Goal: Navigation & Orientation: Find specific page/section

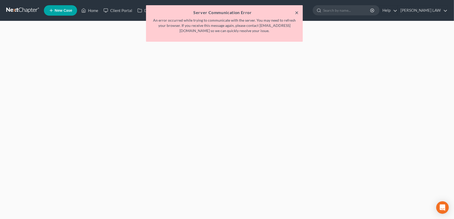
click at [296, 11] on button "×" at bounding box center [297, 12] width 4 height 6
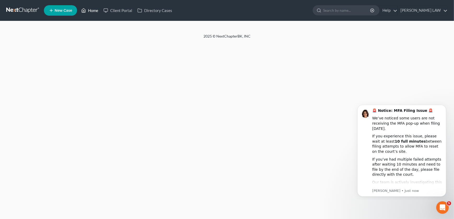
click at [88, 10] on link "Home" at bounding box center [90, 10] width 22 height 9
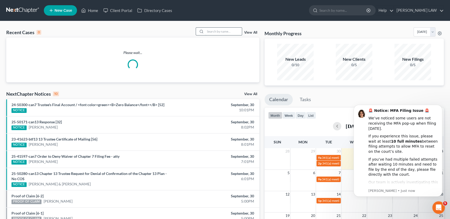
click at [213, 31] on input "search" at bounding box center [223, 32] width 37 height 8
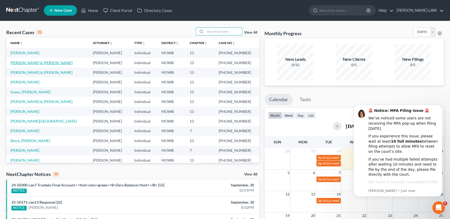
click at [38, 62] on link "[PERSON_NAME] & [PERSON_NAME]" at bounding box center [41, 63] width 62 height 4
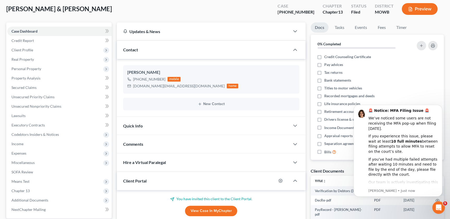
scroll to position [93, 0]
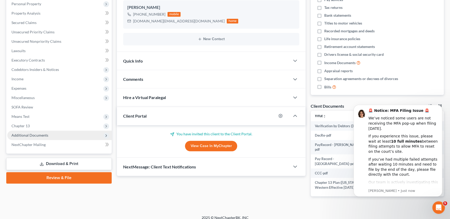
click at [36, 137] on span "Additional Documents" at bounding box center [29, 135] width 37 height 4
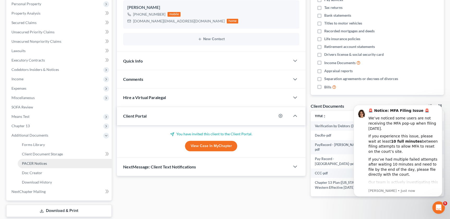
click at [48, 164] on link "PACER Notices" at bounding box center [65, 163] width 94 height 9
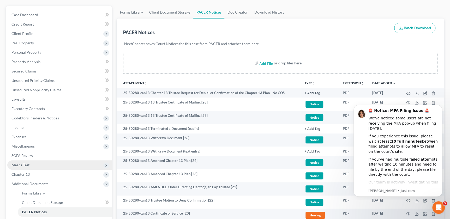
scroll to position [142, 0]
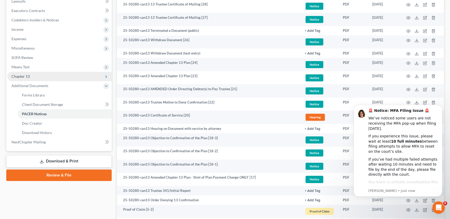
click at [29, 73] on span "Chapter 13" at bounding box center [59, 76] width 104 height 9
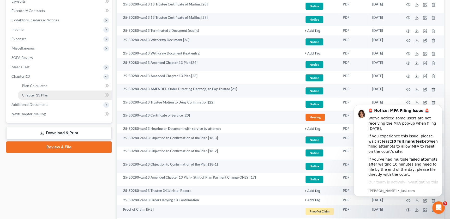
click at [37, 94] on span "Chapter 13 Plan" at bounding box center [35, 95] width 26 height 4
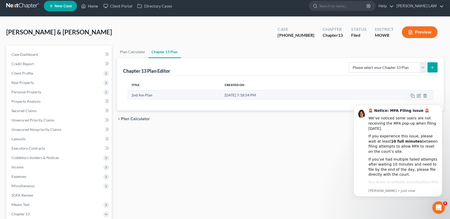
scroll to position [6, 0]
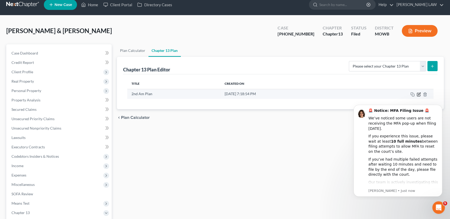
click at [419, 94] on icon "button" at bounding box center [419, 94] width 4 height 4
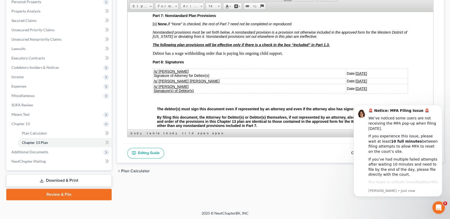
scroll to position [1209, 0]
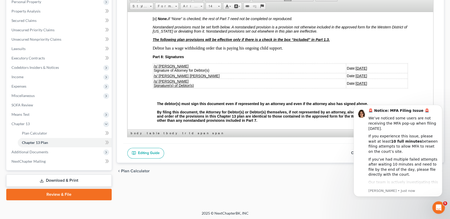
click at [356, 70] on u "09/19/2025" at bounding box center [361, 68] width 11 height 4
click at [356, 78] on u "09/19/2025" at bounding box center [361, 76] width 11 height 4
click at [342, 78] on u "09/39/2025" at bounding box center [351, 76] width 18 height 4
drag, startPoint x: 334, startPoint y: 107, endPoint x: 338, endPoint y: 106, distance: 3.4
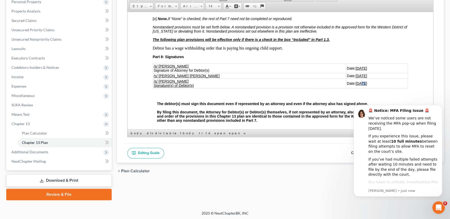
click at [356, 85] on u "09/19/2025" at bounding box center [361, 83] width 11 height 4
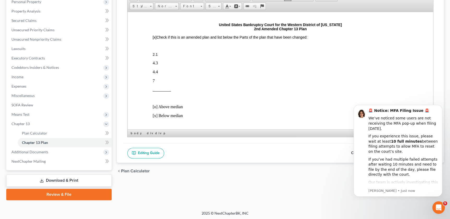
scroll to position [0, 0]
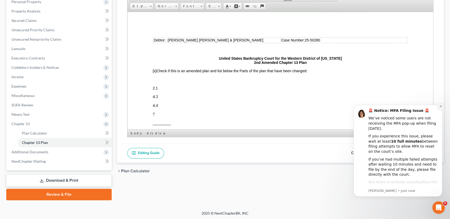
click at [440, 106] on icon "Dismiss notification" at bounding box center [441, 106] width 3 height 3
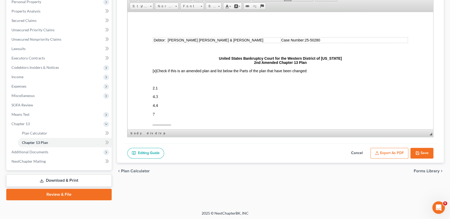
click at [399, 152] on button "Export as PDF" at bounding box center [390, 153] width 38 height 11
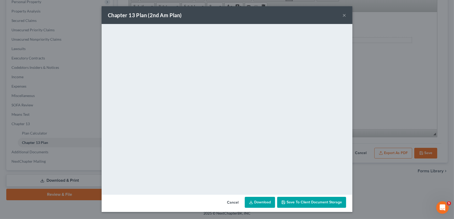
drag, startPoint x: 322, startPoint y: 15, endPoint x: 325, endPoint y: 14, distance: 2.9
click at [322, 15] on div "Chapter 13 Plan (2nd Am Plan) ×" at bounding box center [227, 15] width 251 height 18
click at [344, 14] on button "×" at bounding box center [344, 15] width 4 height 6
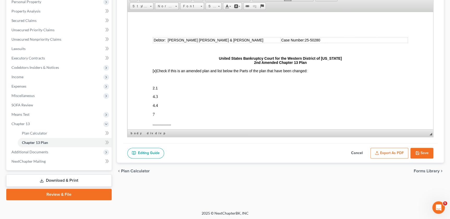
click at [419, 153] on icon "button" at bounding box center [418, 153] width 4 height 4
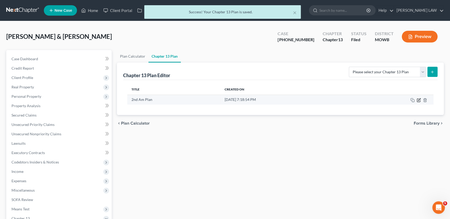
click at [418, 100] on icon "button" at bounding box center [419, 99] width 2 height 2
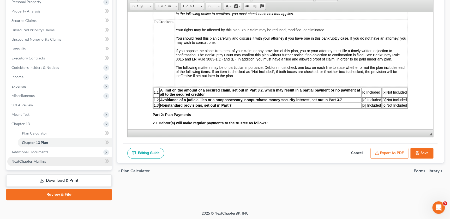
scroll to position [95, 0]
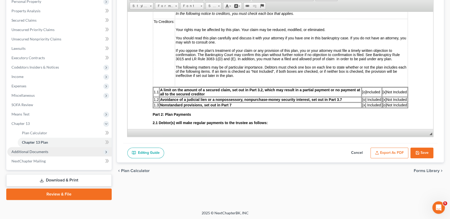
click at [29, 153] on span "Additional Documents" at bounding box center [29, 152] width 37 height 4
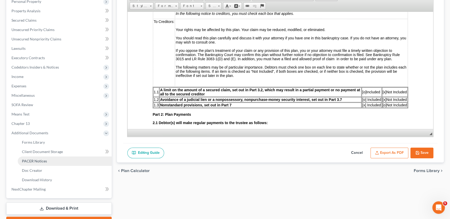
click at [32, 162] on span "PACER Notices" at bounding box center [34, 161] width 25 height 4
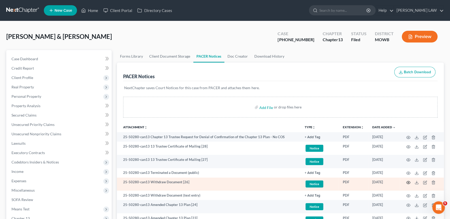
click at [408, 182] on icon "button" at bounding box center [408, 183] width 4 height 4
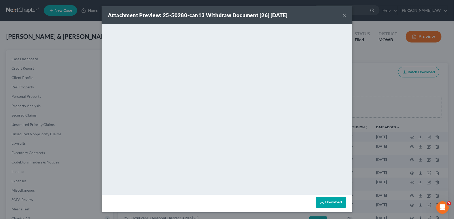
click at [346, 15] on div "Attachment Preview: 25-50280-can13 Withdraw Document [26] 09/19/2025 ×" at bounding box center [227, 15] width 251 height 18
click at [345, 16] on button "×" at bounding box center [344, 15] width 4 height 6
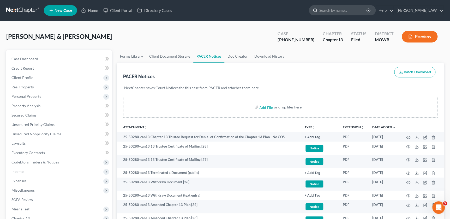
click at [355, 9] on input "search" at bounding box center [344, 10] width 48 height 10
type input "echols"
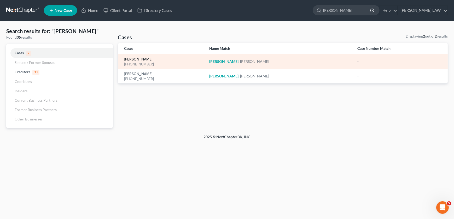
click at [139, 58] on link "[PERSON_NAME]" at bounding box center [138, 60] width 28 height 4
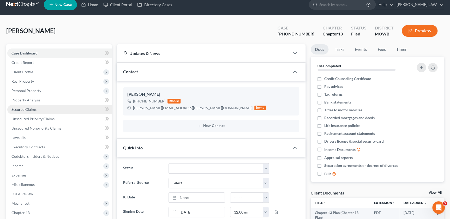
scroll to position [37, 0]
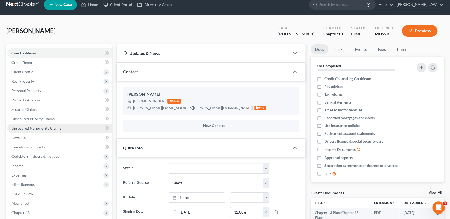
click at [36, 128] on span "Unsecured Nonpriority Claims" at bounding box center [36, 128] width 50 height 4
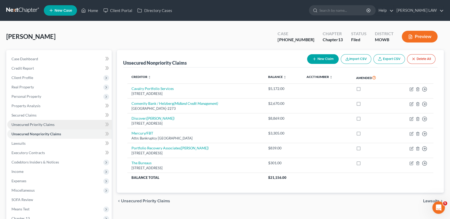
click at [38, 122] on span "Unsecured Priority Claims" at bounding box center [32, 124] width 43 height 4
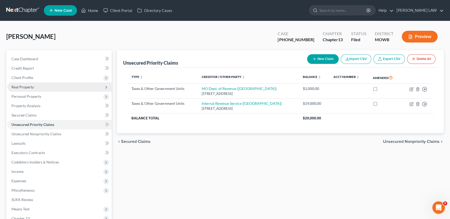
click at [29, 90] on span "Real Property" at bounding box center [59, 86] width 104 height 9
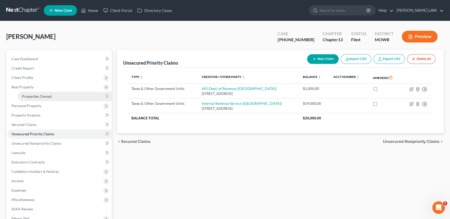
click at [31, 95] on span "Properties Owned" at bounding box center [37, 96] width 30 height 4
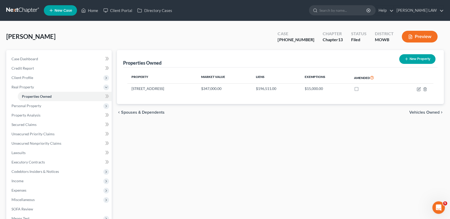
click at [210, 168] on div "Properties Owned New Property Property Market Value Liens Exemptions Amended 70…" at bounding box center [280, 168] width 332 height 236
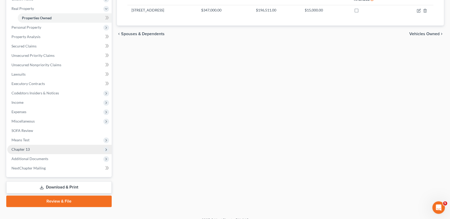
scroll to position [86, 0]
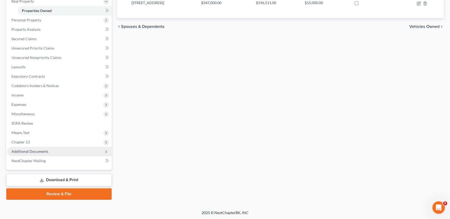
click at [39, 152] on span "Additional Documents" at bounding box center [29, 151] width 37 height 4
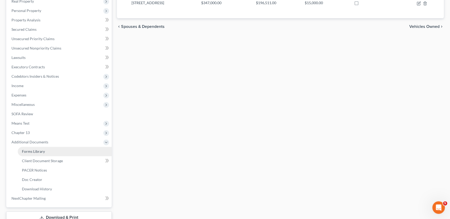
click at [46, 151] on link "Forms Library" at bounding box center [65, 151] width 94 height 9
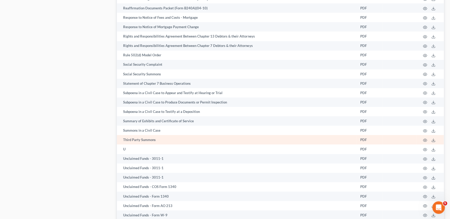
scroll to position [920, 0]
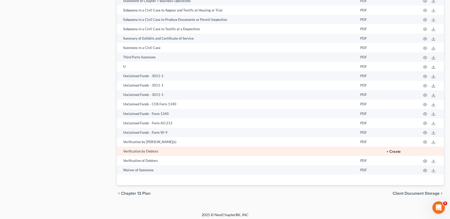
click at [393, 150] on button "+ Create" at bounding box center [394, 152] width 14 height 4
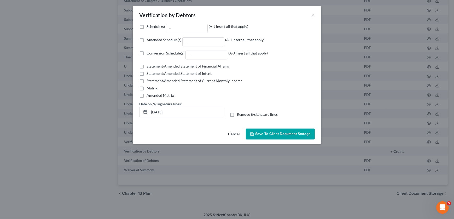
click at [146, 40] on label "Amended Schedule(s) (A-J insert all that apply)" at bounding box center [205, 41] width 118 height 9
click at [149, 40] on input "Amended Schedule(s) (A-J insert all that apply)" at bounding box center [150, 38] width 3 height 3
click at [214, 46] on div at bounding box center [203, 41] width 42 height 9
click at [152, 41] on input "Amended Schedule(s) (A-J insert all that apply)" at bounding box center [150, 38] width 3 height 3
checkbox input "false"
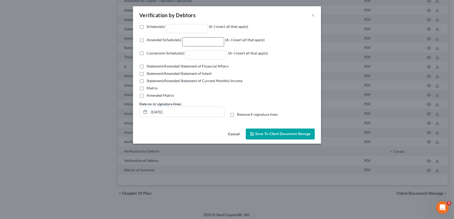
click at [213, 44] on input "Amended Schedule(s) (A-J insert all that apply)" at bounding box center [202, 42] width 41 height 9
type input "E"
click at [237, 114] on label "Remove E-signature lines" at bounding box center [257, 114] width 41 height 5
click at [239, 114] on input "Remove E-signature lines" at bounding box center [240, 113] width 3 height 3
checkbox input "true"
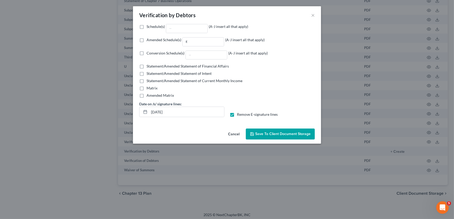
click at [285, 136] on button "Save to Client Document Storage" at bounding box center [280, 134] width 69 height 11
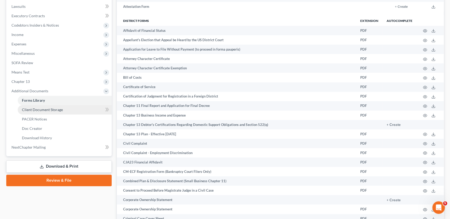
click at [41, 112] on link "Client Document Storage" at bounding box center [65, 109] width 94 height 9
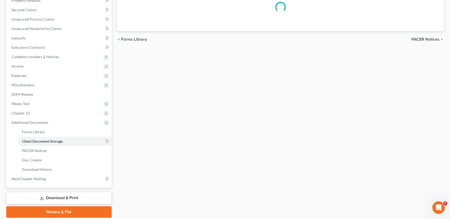
select select "21"
select select "5"
select select "24"
select select "18"
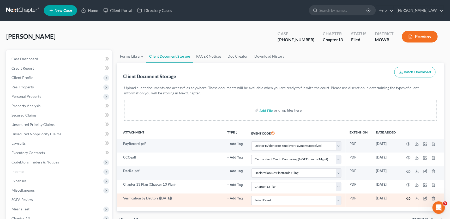
click at [407, 197] on icon "button" at bounding box center [409, 198] width 4 height 3
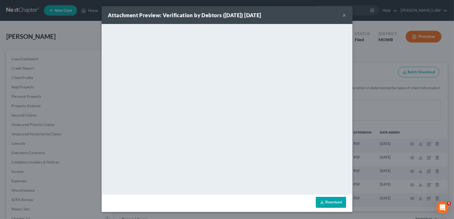
click at [345, 15] on button "×" at bounding box center [344, 15] width 4 height 6
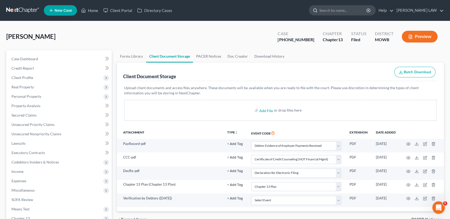
click at [353, 10] on input "search" at bounding box center [344, 10] width 48 height 10
type input "baumili"
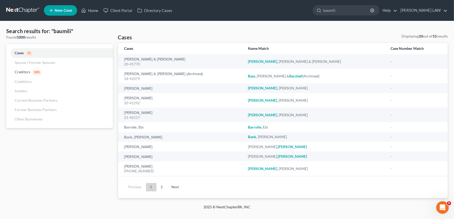
drag, startPoint x: 368, startPoint y: 9, endPoint x: 316, endPoint y: 4, distance: 52.4
click at [316, 6] on ul "New Case Home Client Portal Directory Cases baumili - No Result - Creditors Dre…" at bounding box center [246, 11] width 404 height 14
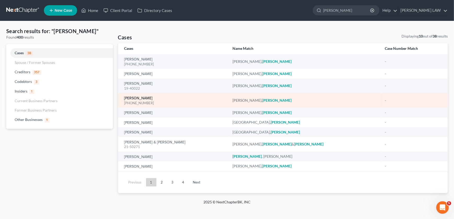
type input "jessica"
click at [145, 97] on link "[PERSON_NAME]" at bounding box center [138, 99] width 28 height 4
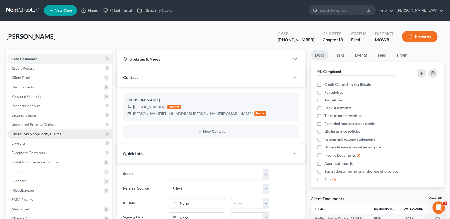
click at [46, 134] on span "Unsecured Nonpriority Claims" at bounding box center [36, 134] width 50 height 4
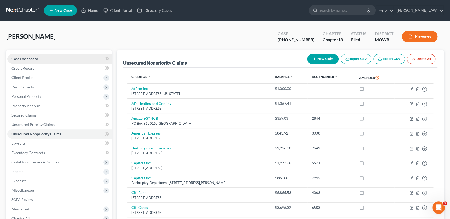
click at [28, 61] on link "Case Dashboard" at bounding box center [59, 58] width 104 height 9
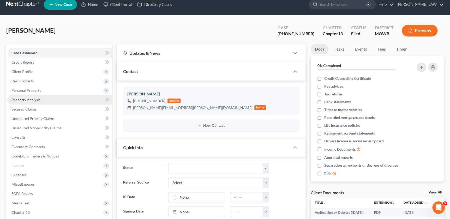
scroll to position [6, 0]
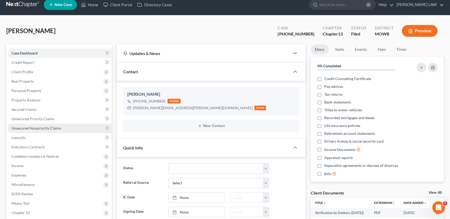
click at [30, 125] on link "Unsecured Nonpriority Claims" at bounding box center [59, 128] width 104 height 9
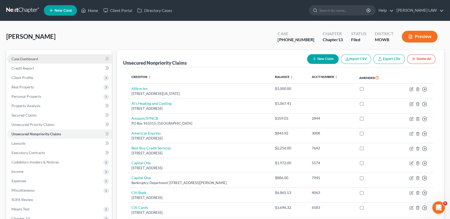
click at [29, 60] on span "Case Dashboard" at bounding box center [24, 59] width 27 height 4
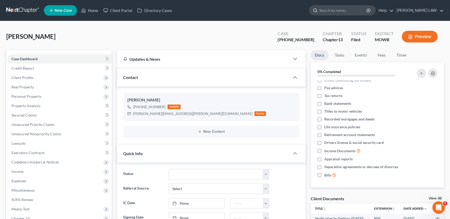
click at [353, 10] on input "search" at bounding box center [344, 10] width 48 height 10
type input "guess"
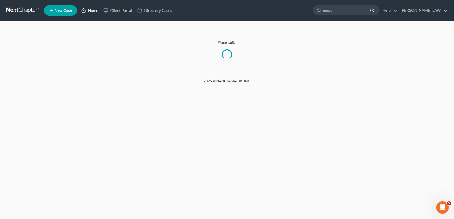
click at [94, 8] on link "Home" at bounding box center [90, 10] width 22 height 9
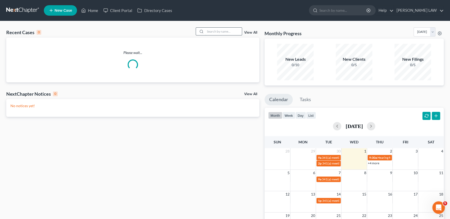
click at [216, 32] on input "search" at bounding box center [223, 32] width 37 height 8
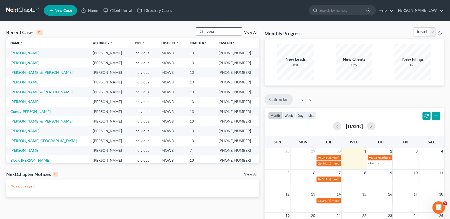
type input "guess"
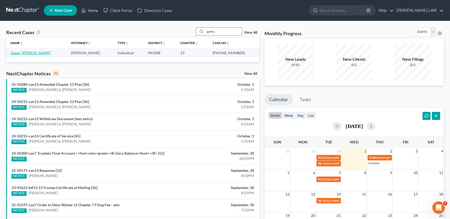
click at [21, 53] on link "Guess, [PERSON_NAME]" at bounding box center [30, 53] width 40 height 4
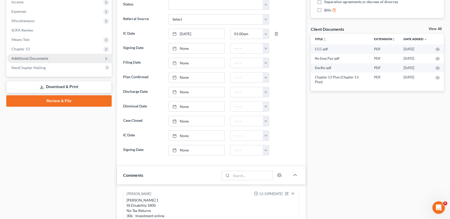
scroll to position [166, 0]
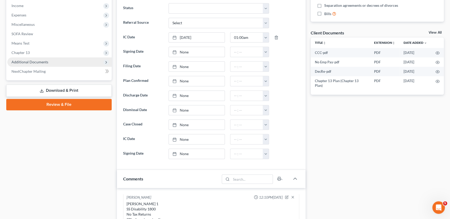
click at [34, 60] on span "Additional Documents" at bounding box center [29, 62] width 37 height 4
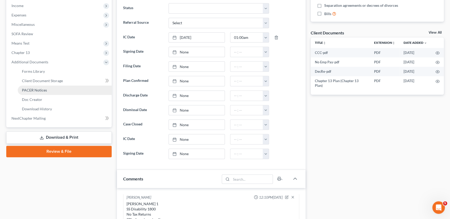
click at [44, 90] on span "PACER Notices" at bounding box center [34, 90] width 25 height 4
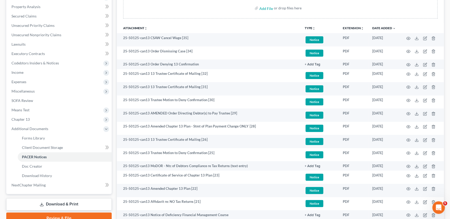
scroll to position [101, 0]
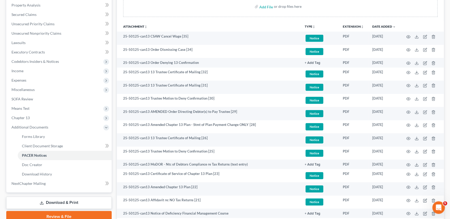
click at [311, 25] on button "TYPE unfold_more" at bounding box center [310, 26] width 11 height 3
click at [316, 66] on link "Proof of Claim" at bounding box center [320, 65] width 31 height 9
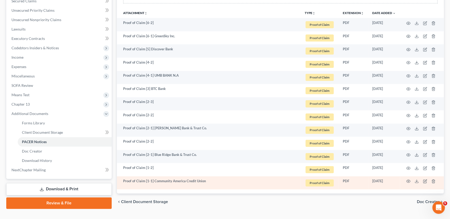
scroll to position [125, 0]
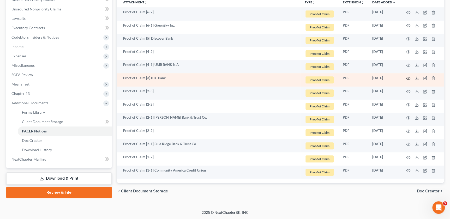
click at [407, 77] on icon "button" at bounding box center [408, 78] width 4 height 4
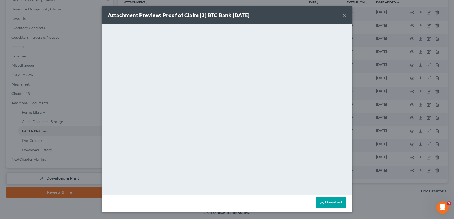
drag, startPoint x: 344, startPoint y: 15, endPoint x: 342, endPoint y: 15, distance: 2.6
click at [344, 15] on button "×" at bounding box center [344, 15] width 4 height 6
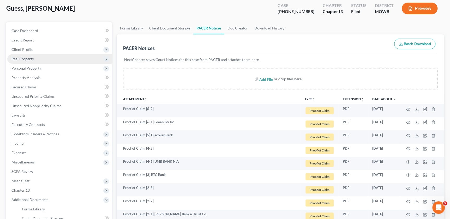
scroll to position [59, 0]
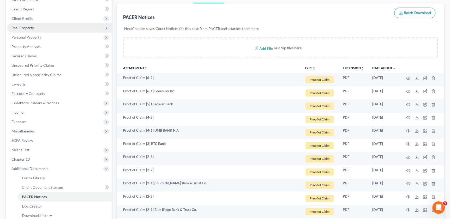
click at [23, 29] on span "Real Property" at bounding box center [22, 28] width 22 height 4
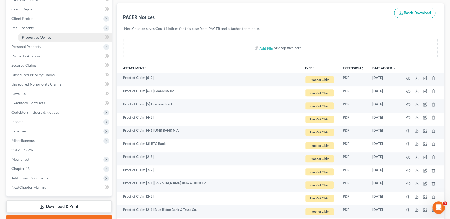
click at [31, 37] on span "Properties Owned" at bounding box center [37, 37] width 30 height 4
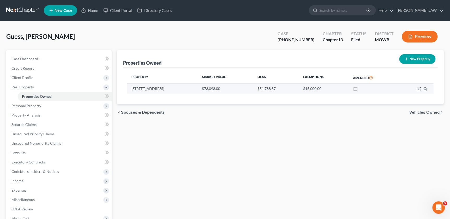
click at [418, 90] on icon "button" at bounding box center [419, 89] width 4 height 4
select select "26"
select select "0"
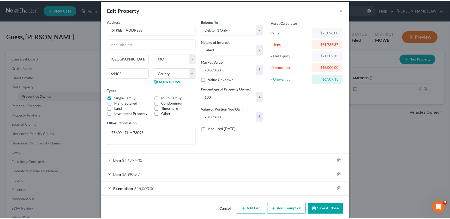
scroll to position [10, 0]
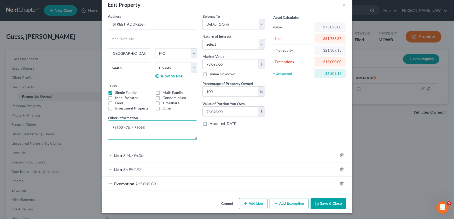
drag, startPoint x: 155, startPoint y: 127, endPoint x: 97, endPoint y: 127, distance: 58.0
click at [97, 127] on div "Edit Property × Address * 505 North Polk Street Albany State AL AK AR AZ CA CO …" at bounding box center [227, 109] width 454 height 219
type textarea "87000 - 7%"
click at [231, 64] on input "73,098.00" at bounding box center [231, 65] width 56 height 10
type input "8"
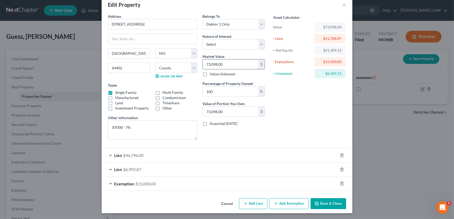
type input "8.00"
type input "80"
type input "80.00"
type input "809"
type input "809.00"
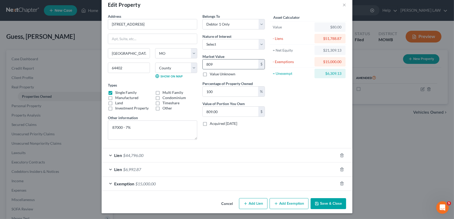
type input "8091"
type input "8,091.00"
type input "80,910"
type input "80,910.00"
type input "80,910"
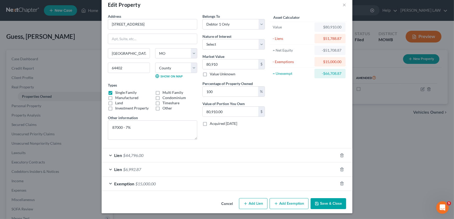
click at [328, 204] on button "Save & Close" at bounding box center [328, 203] width 36 height 11
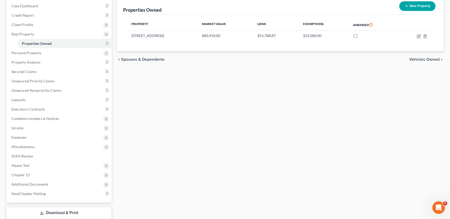
scroll to position [53, 0]
click at [44, 185] on span "Additional Documents" at bounding box center [29, 184] width 37 height 4
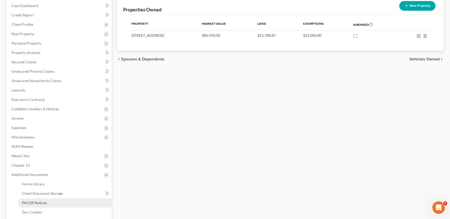
click at [43, 204] on span "PACER Notices" at bounding box center [34, 203] width 25 height 4
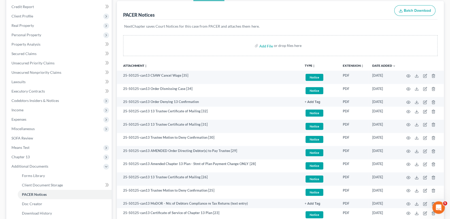
scroll to position [29, 0]
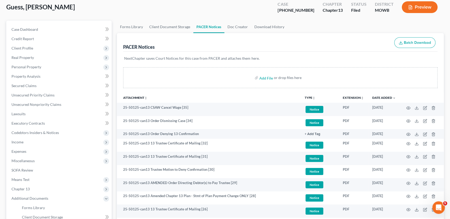
click at [314, 99] on th "TYPE unfold_more NONE Hearing Notice Proof of Claim" at bounding box center [320, 97] width 38 height 10
click at [314, 98] on icon "unfold_more" at bounding box center [313, 98] width 3 height 3
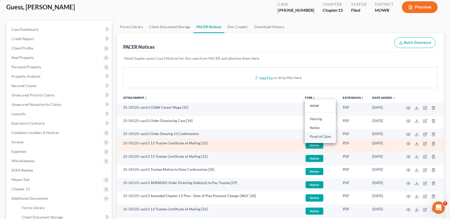
click at [317, 137] on link "Proof of Claim" at bounding box center [320, 136] width 31 height 9
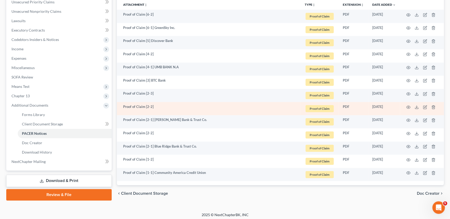
scroll to position [125, 0]
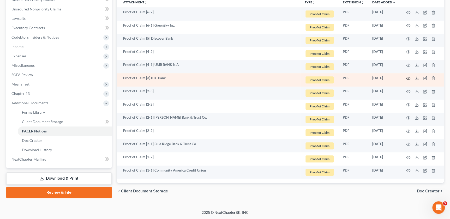
click at [408, 78] on icon "button" at bounding box center [408, 78] width 4 height 4
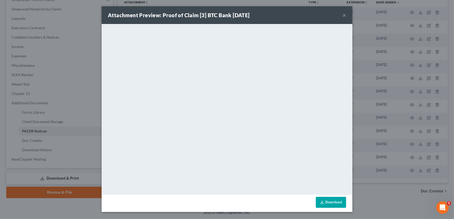
click at [45, 83] on div "Attachment Preview: Proof of Claim [3] BTC Bank 04/11/2025 × <object ng-attr-da…" at bounding box center [227, 109] width 454 height 219
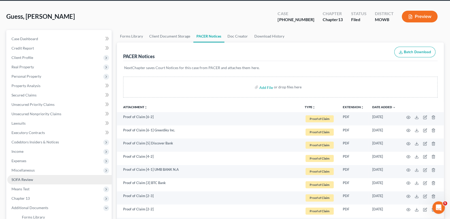
scroll to position [12, 0]
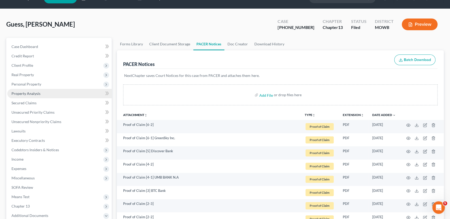
click at [31, 92] on span "Property Analysis" at bounding box center [25, 93] width 29 height 4
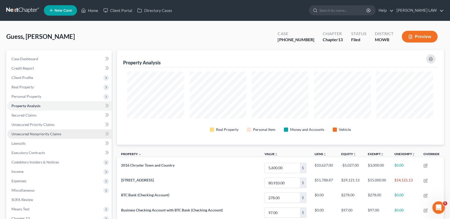
scroll to position [111, 0]
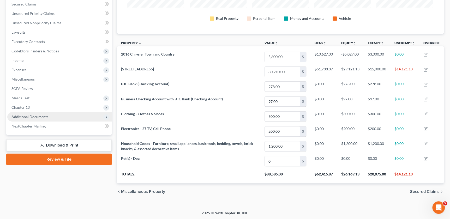
click at [39, 116] on span "Additional Documents" at bounding box center [29, 117] width 37 height 4
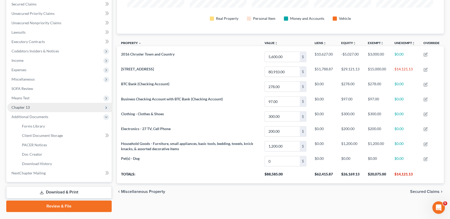
click at [30, 107] on span "Chapter 13" at bounding box center [59, 107] width 104 height 9
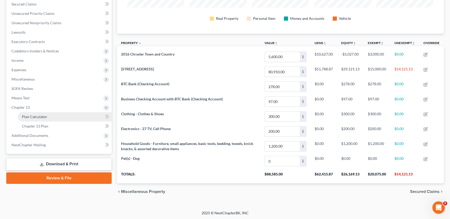
click at [39, 112] on link "Plan Calculator" at bounding box center [65, 116] width 94 height 9
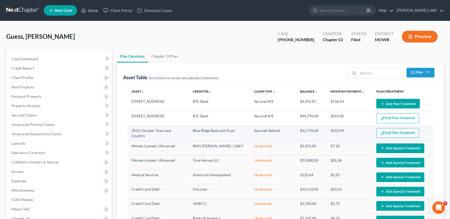
select select "59"
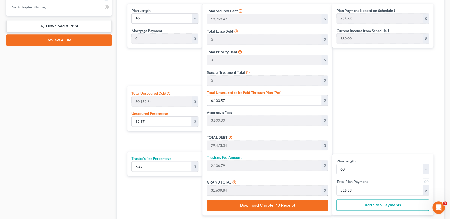
scroll to position [267, 0]
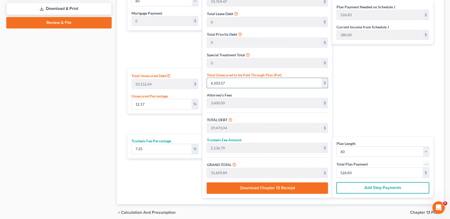
click at [233, 82] on input "6,103.57" at bounding box center [264, 83] width 115 height 10
type input "0.015951303859577482"
type input "8"
type input "23,377.47"
type input "1,694.86"
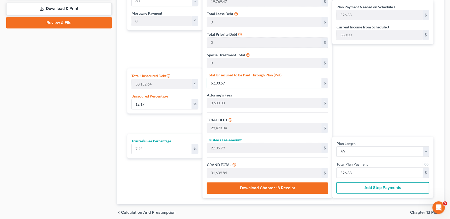
type input "25,072.33"
type input "417.87"
type input "0.1635008645606692"
type input "82"
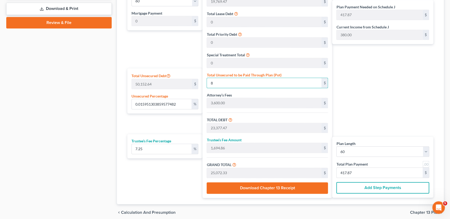
type input "23,451.47"
type input "1,700.23"
type input "25,151.70"
type input "419.19"
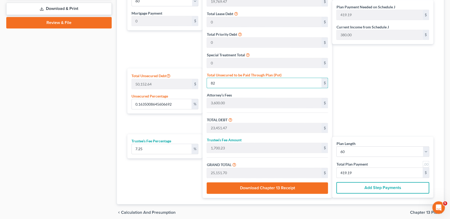
type input "1.6350086456066921"
type input "820"
type input "24,189.47"
type input "1,753.73"
type input "25,943.20"
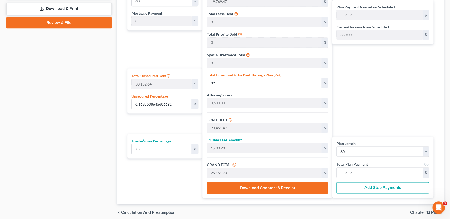
type input "432.38"
type input "16.35008645606692"
type input "8200"
type input "31,569.47"
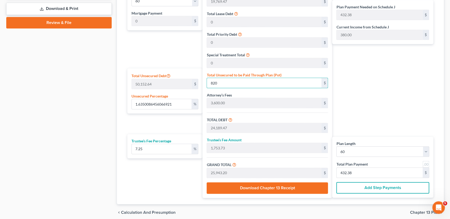
type input "2,288.78"
type input "33,858.25"
type input "564.30"
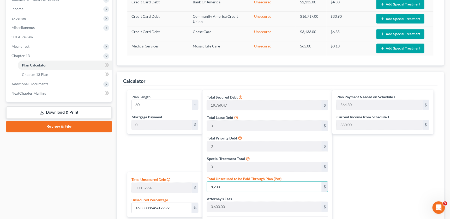
scroll to position [160, 0]
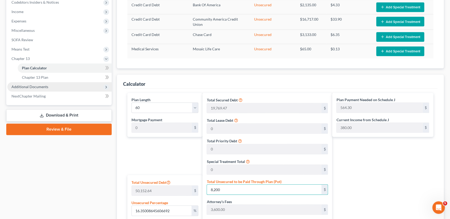
type input "8,200"
click at [25, 86] on span "Additional Documents" at bounding box center [29, 87] width 37 height 4
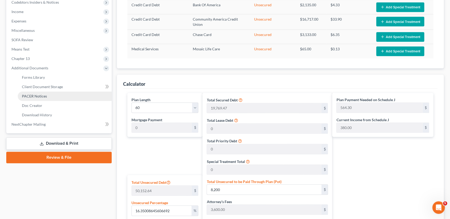
click at [36, 99] on link "PACER Notices" at bounding box center [65, 96] width 94 height 9
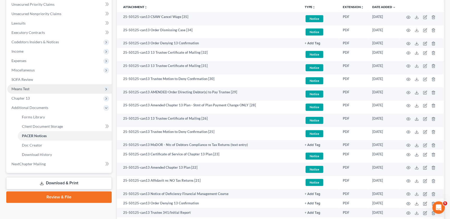
scroll to position [81, 0]
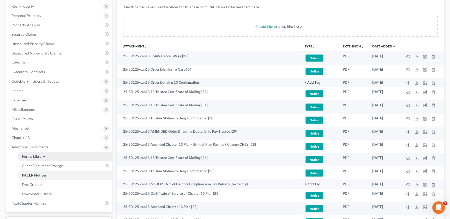
drag, startPoint x: 33, startPoint y: 155, endPoint x: 97, endPoint y: 160, distance: 63.4
click at [33, 155] on span "Forms Library" at bounding box center [33, 156] width 23 height 4
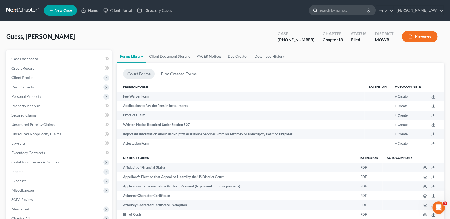
click at [346, 11] on input "search" at bounding box center [344, 10] width 48 height 10
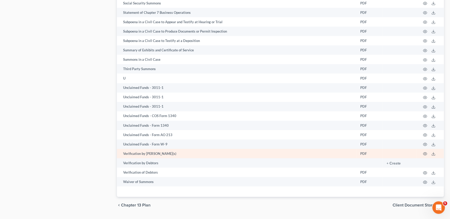
scroll to position [920, 0]
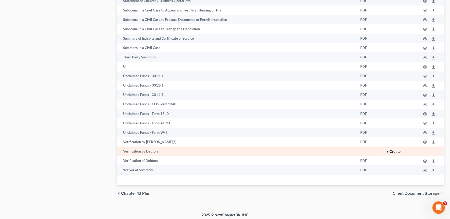
type input "ver"
click at [392, 150] on button "+ Create" at bounding box center [394, 152] width 14 height 4
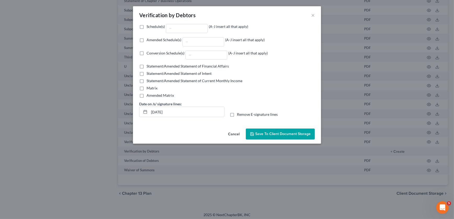
click at [151, 39] on div "Amended Schedule(s) (A-J insert all that apply)" at bounding box center [205, 41] width 118 height 9
click at [151, 39] on input "Amended Schedule(s) (A-J insert all that apply)" at bounding box center [150, 38] width 3 height 3
checkbox input "true"
click at [207, 43] on input "Amended Schedule(s) (A-J insert all that apply)" at bounding box center [202, 42] width 41 height 9
type input "A"
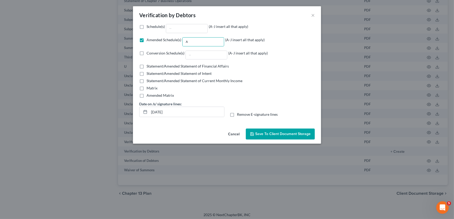
drag, startPoint x: 233, startPoint y: 115, endPoint x: 243, endPoint y: 120, distance: 11.0
click at [237, 115] on label "Remove E-signature lines" at bounding box center [257, 114] width 41 height 5
click at [239, 115] on input "Remove E-signature lines" at bounding box center [240, 113] width 3 height 3
checkbox input "true"
click at [263, 131] on button "Save to Client Document Storage" at bounding box center [280, 134] width 69 height 11
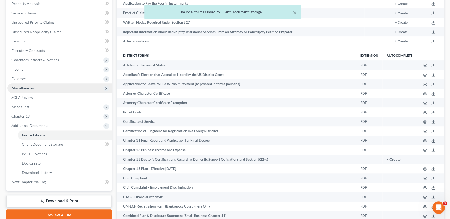
scroll to position [66, 0]
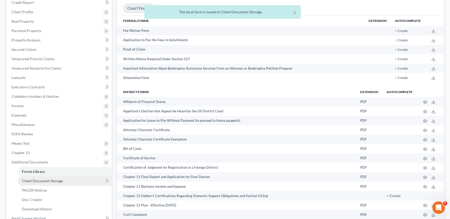
click at [42, 182] on span "Client Document Storage" at bounding box center [42, 181] width 41 height 4
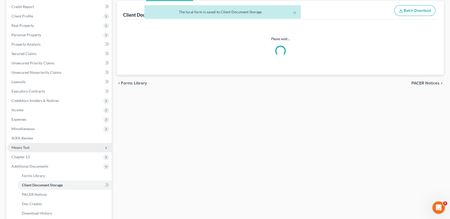
scroll to position [28, 0]
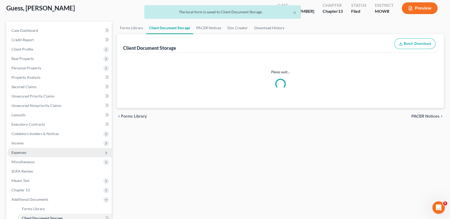
select select "18"
select select "24"
select select "22"
select select "5"
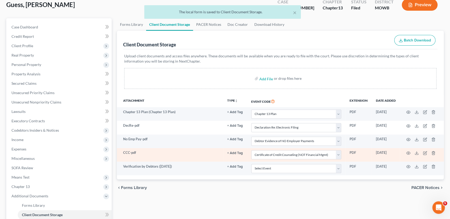
scroll to position [71, 0]
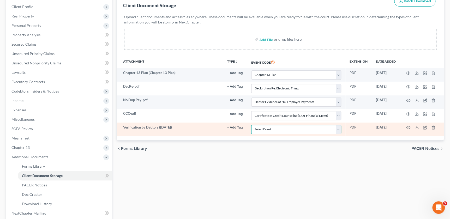
click at [338, 128] on select "Select Event 20 Largest Unsecured Creditors Affidavit re: NO Tax Returns Amende…" at bounding box center [296, 129] width 90 height 9
click at [408, 127] on icon "button" at bounding box center [408, 128] width 4 height 4
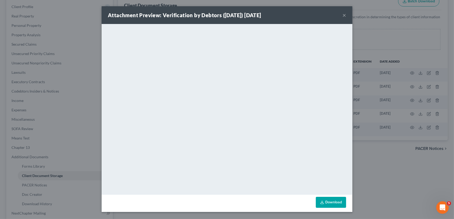
click at [314, 12] on div "Attachment Preview: Verification by Debtors (10/01/2025) 10/01/2025 ×" at bounding box center [227, 15] width 251 height 18
click at [345, 12] on button "×" at bounding box center [344, 15] width 4 height 6
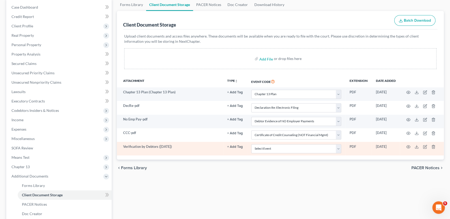
scroll to position [53, 0]
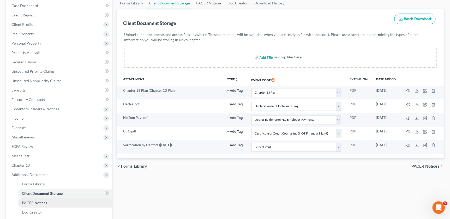
click at [40, 202] on span "PACER Notices" at bounding box center [34, 203] width 25 height 4
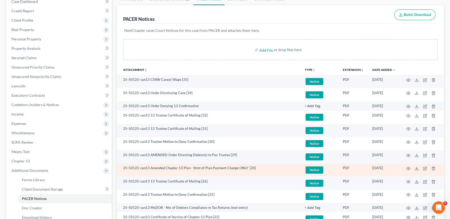
scroll to position [71, 0]
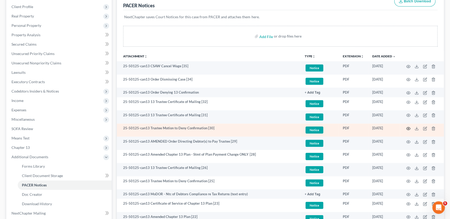
click at [408, 128] on circle "button" at bounding box center [408, 128] width 1 height 1
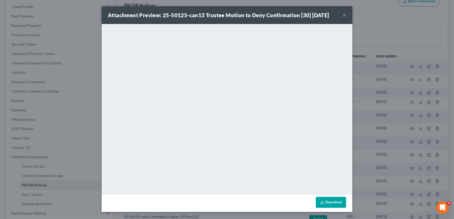
click at [343, 14] on button "×" at bounding box center [344, 15] width 4 height 6
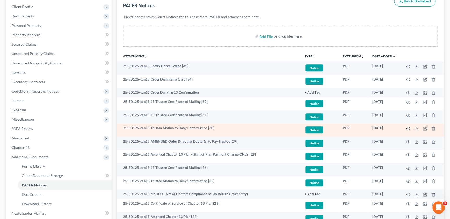
click at [409, 128] on circle "button" at bounding box center [408, 128] width 1 height 1
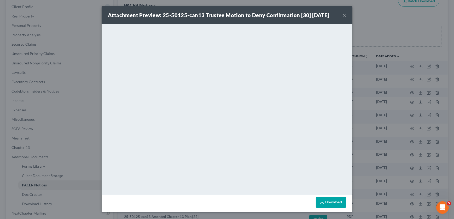
click at [344, 16] on button "×" at bounding box center [344, 15] width 4 height 6
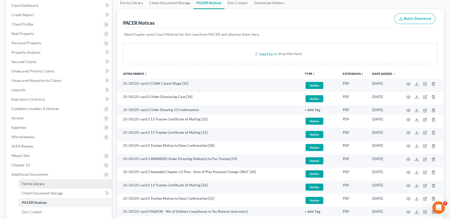
scroll to position [95, 0]
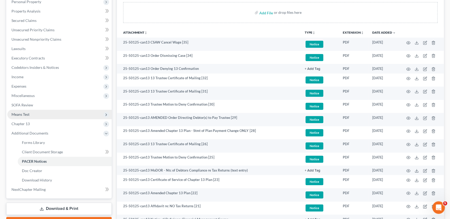
click at [21, 115] on span "Means Test" at bounding box center [20, 114] width 18 height 4
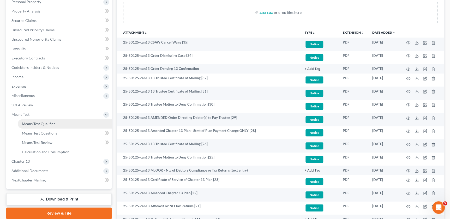
click at [32, 123] on span "Means Test Qualifier" at bounding box center [38, 124] width 33 height 4
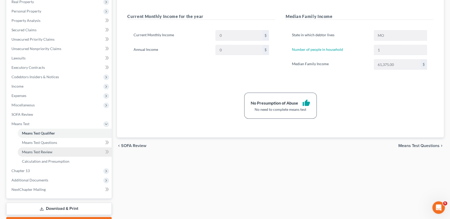
scroll to position [114, 0]
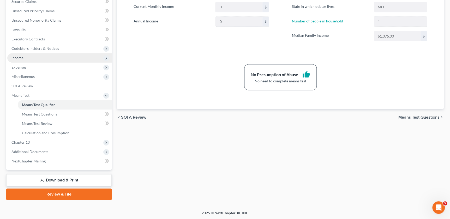
click at [23, 59] on span "Income" at bounding box center [17, 58] width 12 height 4
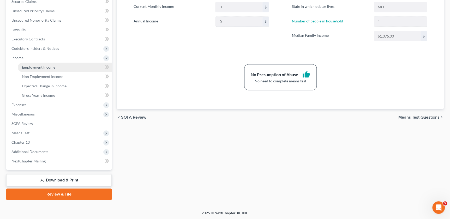
click at [28, 65] on span "Employment Income" at bounding box center [38, 67] width 33 height 4
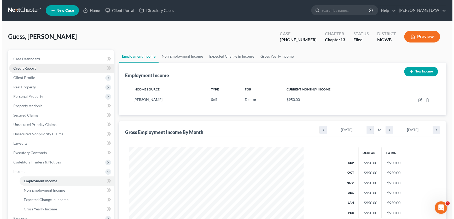
scroll to position [93, 185]
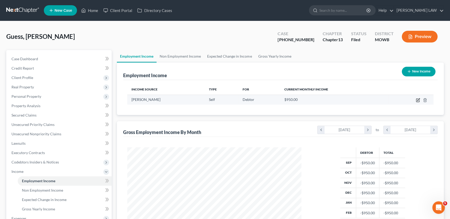
click at [418, 99] on icon "button" at bounding box center [418, 100] width 4 height 4
select select "1"
select select "0"
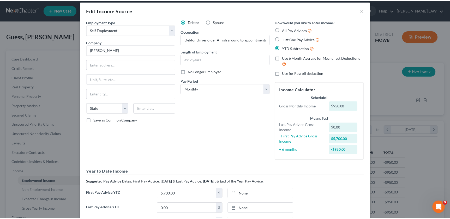
scroll to position [0, 0]
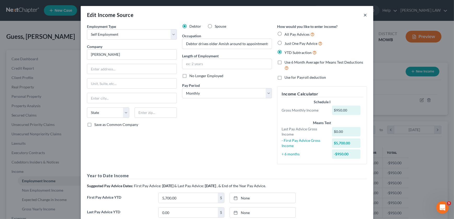
click at [363, 15] on button "×" at bounding box center [365, 15] width 4 height 6
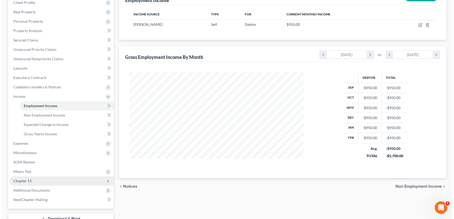
scroll to position [77, 0]
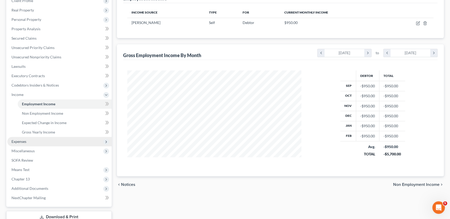
click at [28, 141] on span "Expenses" at bounding box center [59, 141] width 104 height 9
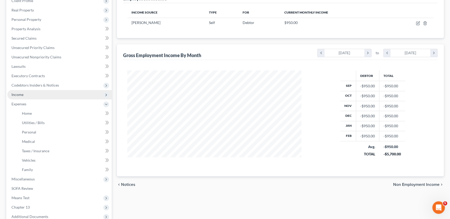
click at [22, 94] on span "Income" at bounding box center [17, 94] width 12 height 4
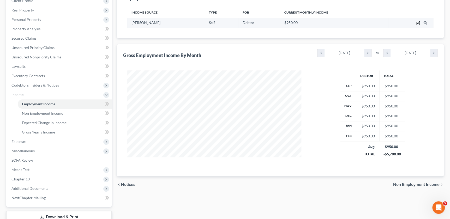
click at [418, 24] on icon "button" at bounding box center [418, 23] width 4 height 4
select select "1"
select select "0"
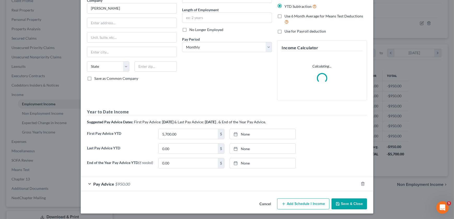
scroll to position [48, 0]
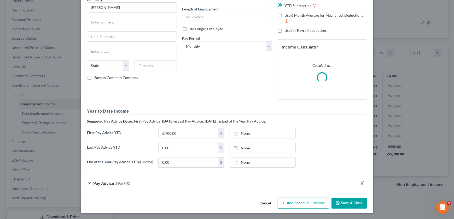
click at [282, 188] on div "Pay Advice $950.00" at bounding box center [220, 183] width 278 height 14
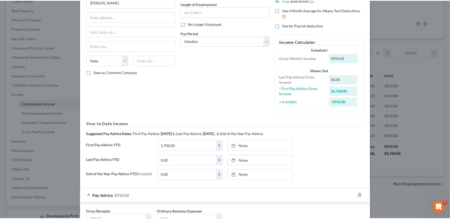
scroll to position [0, 0]
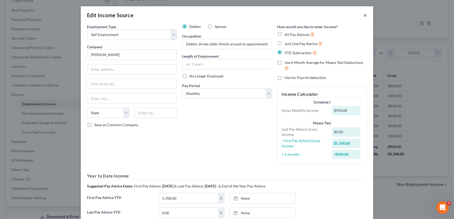
drag, startPoint x: 363, startPoint y: 14, endPoint x: 360, endPoint y: 16, distance: 3.6
click at [363, 14] on button "×" at bounding box center [365, 15] width 4 height 6
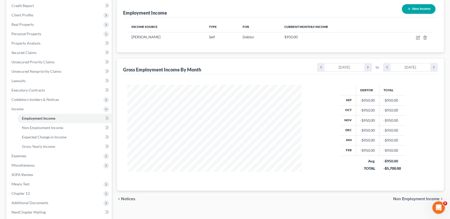
scroll to position [114, 0]
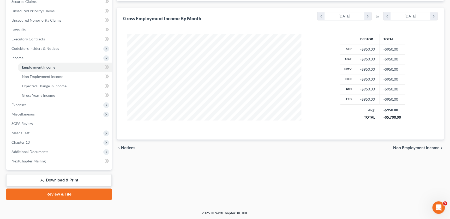
drag, startPoint x: 36, startPoint y: 154, endPoint x: 40, endPoint y: 158, distance: 6.7
click at [36, 154] on span "Additional Documents" at bounding box center [59, 151] width 104 height 9
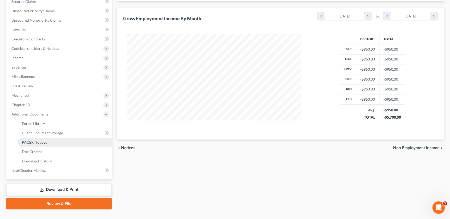
click at [42, 146] on link "PACER Notices" at bounding box center [65, 142] width 94 height 9
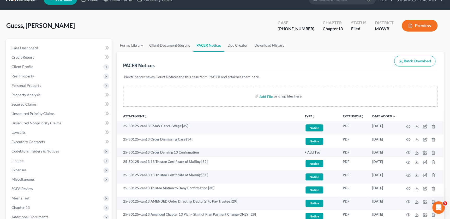
scroll to position [267, 0]
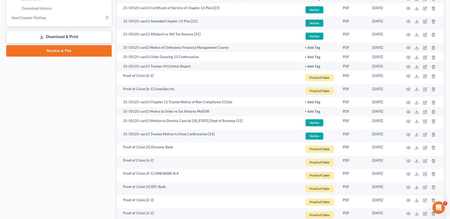
drag, startPoint x: 445, startPoint y: 161, endPoint x: 453, endPoint y: 162, distance: 8.8
click at [450, 162] on html "Home New Case Client Portal Directory Cases KNIPP LAW admin@thekcbk.com My Acco…" at bounding box center [225, 109] width 450 height 752
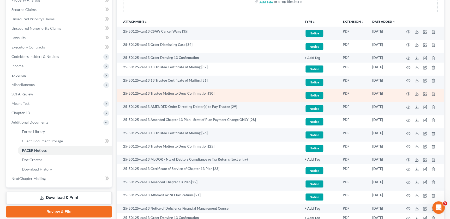
scroll to position [104, 0]
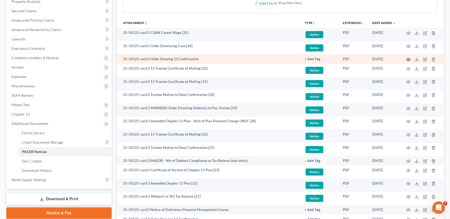
click at [409, 57] on icon "button" at bounding box center [408, 59] width 4 height 4
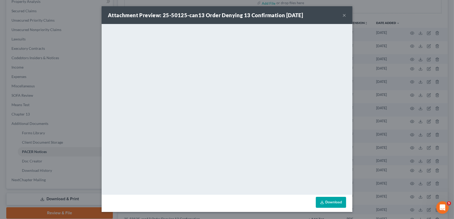
click at [345, 18] on button "×" at bounding box center [344, 15] width 4 height 6
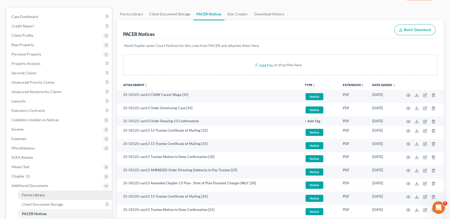
scroll to position [119, 0]
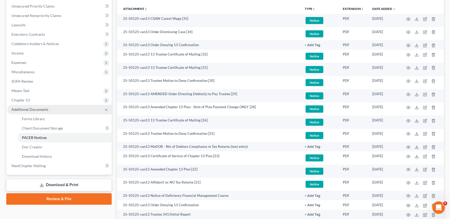
click at [28, 109] on span "Additional Documents" at bounding box center [29, 109] width 37 height 4
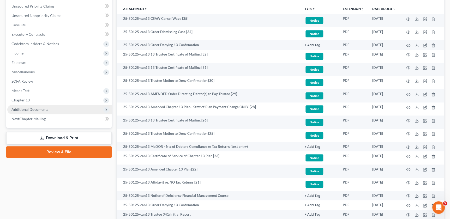
click at [35, 107] on span "Additional Documents" at bounding box center [59, 109] width 104 height 9
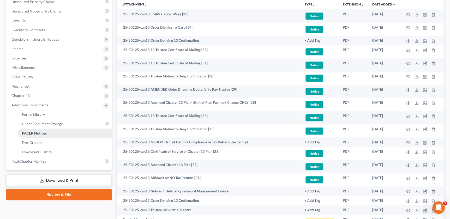
scroll to position [125, 0]
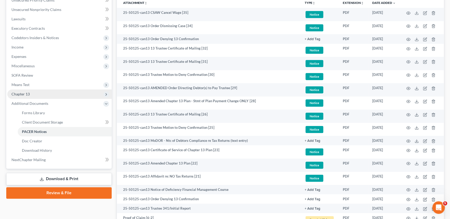
click at [17, 92] on span "Chapter 13" at bounding box center [20, 94] width 18 height 4
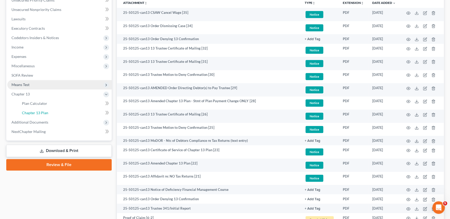
click at [36, 112] on span "Chapter 13 Plan" at bounding box center [35, 113] width 26 height 4
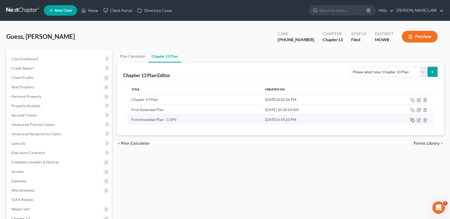
click at [412, 120] on icon "button" at bounding box center [413, 120] width 4 height 4
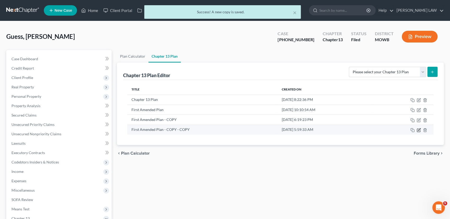
click at [419, 130] on icon "button" at bounding box center [419, 130] width 4 height 4
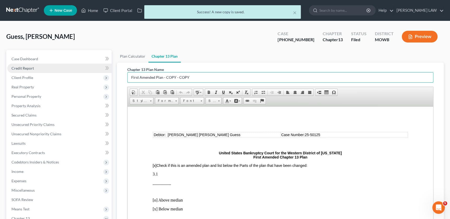
drag, startPoint x: 178, startPoint y: 78, endPoint x: 99, endPoint y: 71, distance: 79.2
click at [99, 72] on div "Petition Navigation Case Dashboard Payments Invoices Payments Payments Credit R…" at bounding box center [225, 172] width 443 height 245
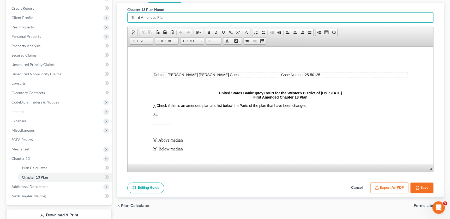
scroll to position [95, 0]
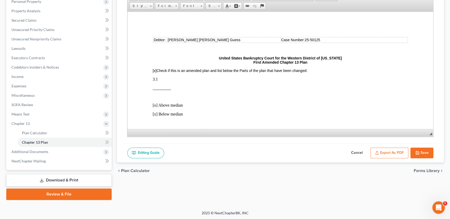
type input "Third Amended Plan"
click at [422, 155] on button "Save" at bounding box center [422, 153] width 23 height 11
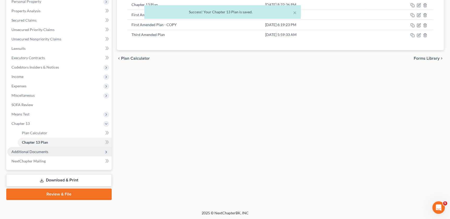
click at [35, 153] on span "Additional Documents" at bounding box center [29, 152] width 37 height 4
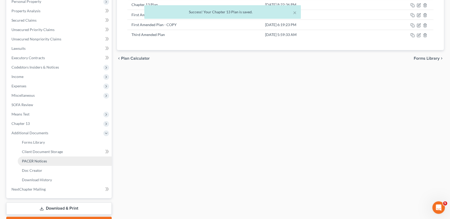
click at [41, 163] on link "PACER Notices" at bounding box center [65, 161] width 94 height 9
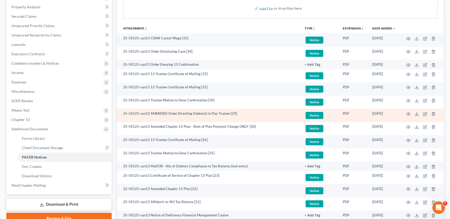
scroll to position [99, 0]
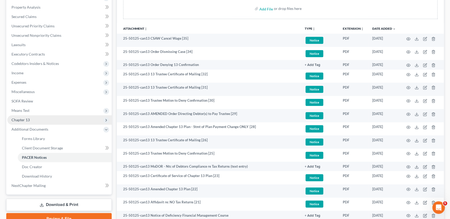
click at [38, 121] on span "Chapter 13" at bounding box center [59, 119] width 104 height 9
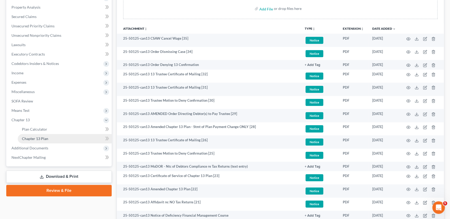
click at [48, 140] on link "Chapter 13 Plan" at bounding box center [65, 138] width 94 height 9
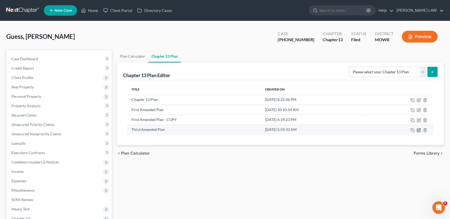
click at [420, 130] on icon "button" at bounding box center [418, 130] width 3 height 3
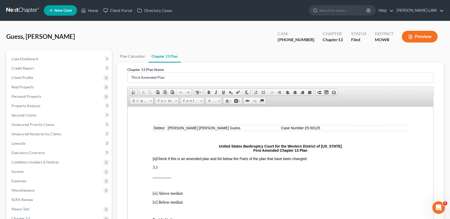
scroll to position [6, 0]
click at [168, 168] on p "3.1" at bounding box center [281, 168] width 256 height 5
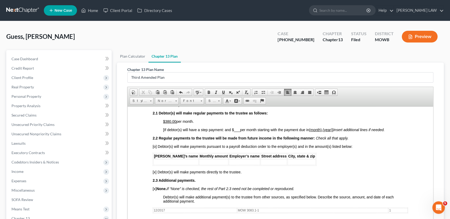
scroll to position [261, 0]
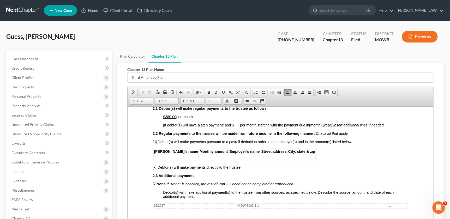
click at [200, 119] on p "$380.00 per month." at bounding box center [285, 117] width 245 height 4
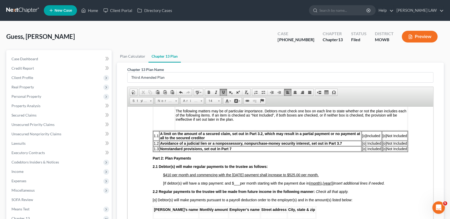
scroll to position [202, 0]
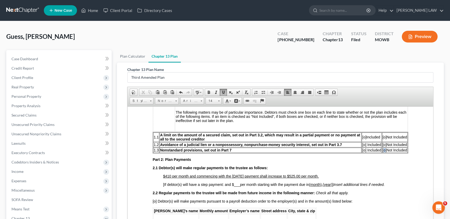
click at [383, 152] on span "[o]" at bounding box center [385, 150] width 4 height 4
click at [383, 147] on span "[o]" at bounding box center [385, 145] width 4 height 4
click at [383, 139] on span "[o]" at bounding box center [385, 137] width 4 height 4
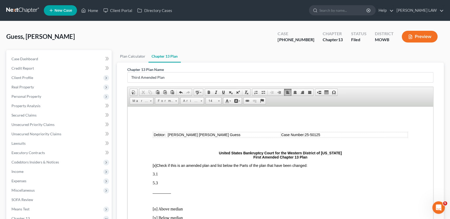
scroll to position [0, 0]
drag, startPoint x: 159, startPoint y: 174, endPoint x: 145, endPoint y: 173, distance: 13.7
drag, startPoint x: 252, startPoint y: 156, endPoint x: 259, endPoint y: 158, distance: 7.5
click at [259, 158] on strong "United States Bankruptcy Court for the Western District of Missouri First Amend…" at bounding box center [280, 155] width 123 height 8
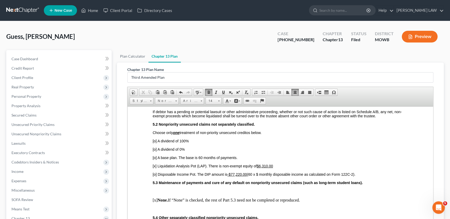
scroll to position [997, 0]
drag, startPoint x: 261, startPoint y: 191, endPoint x: 276, endPoint y: 192, distance: 15.5
click at [276, 169] on p "[x] Liquidation Analysis Pot (LAP). There is non-exempt equity of $6,310.00" at bounding box center [281, 166] width 256 height 4
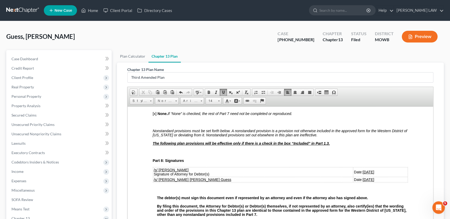
scroll to position [1210, 0]
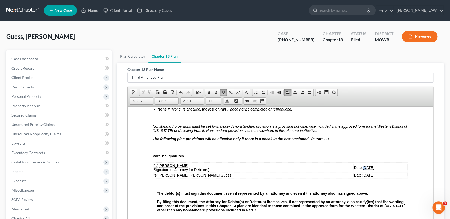
drag, startPoint x: 330, startPoint y: 198, endPoint x: 333, endPoint y: 199, distance: 3.3
click at [363, 170] on u "06/20/2025" at bounding box center [368, 168] width 11 height 4
click at [363, 170] on u "10/20/2025" at bounding box center [368, 168] width 11 height 4
drag, startPoint x: 329, startPoint y: 206, endPoint x: 339, endPoint y: 206, distance: 10.2
click at [363, 177] on u "06/20/2025" at bounding box center [368, 175] width 11 height 4
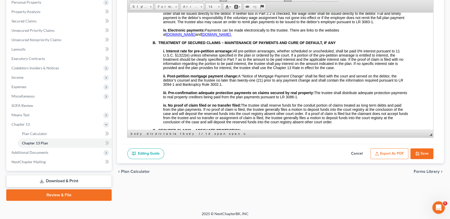
scroll to position [95, 0]
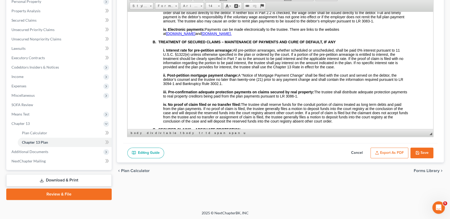
click at [392, 154] on button "Export as PDF" at bounding box center [390, 153] width 38 height 11
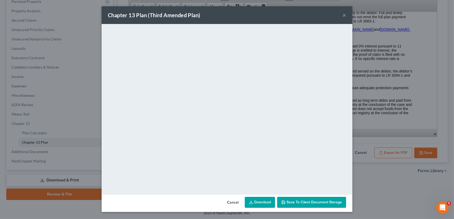
click at [293, 14] on div "Chapter 13 Plan (Third Amended Plan) ×" at bounding box center [227, 15] width 251 height 18
click at [345, 16] on button "×" at bounding box center [344, 15] width 4 height 6
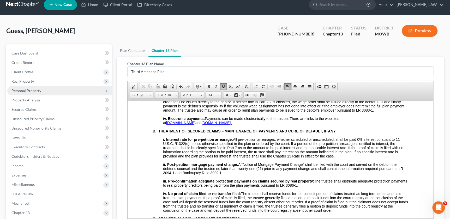
scroll to position [0, 0]
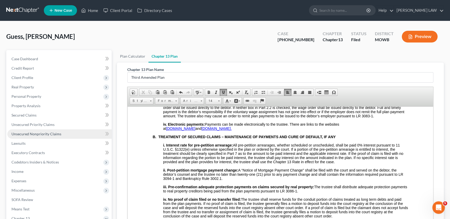
click at [39, 133] on span "Unsecured Nonpriority Claims" at bounding box center [36, 134] width 50 height 4
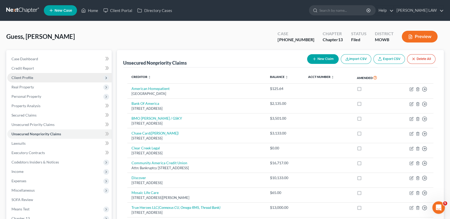
click at [27, 79] on span "Client Profile" at bounding box center [22, 77] width 22 height 4
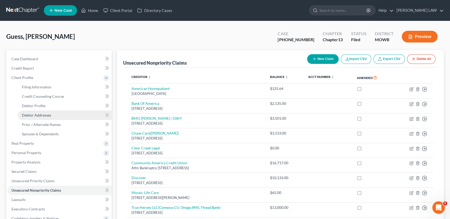
click at [33, 115] on span "Debtor Addresses" at bounding box center [36, 115] width 29 height 4
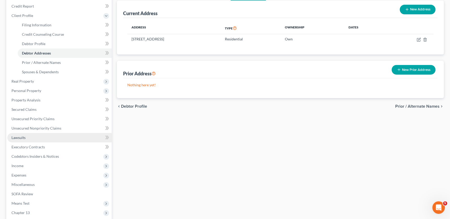
scroll to position [101, 0]
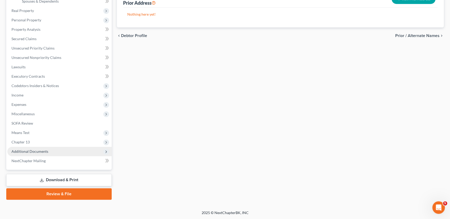
click at [31, 147] on span "Additional Documents" at bounding box center [59, 151] width 104 height 9
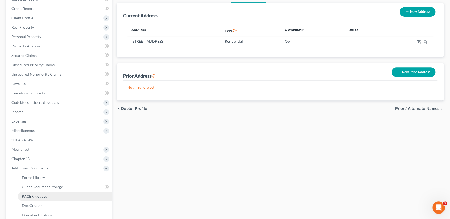
scroll to position [123, 0]
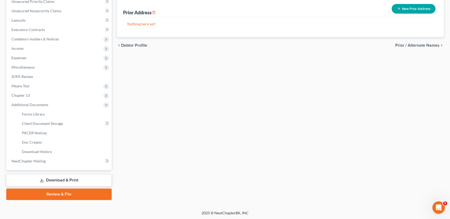
click at [47, 178] on link "Download & Print" at bounding box center [58, 180] width 105 height 12
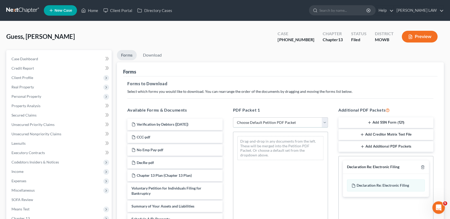
click at [261, 121] on select "Choose Default Petition PDF Packet Complete Bankruptcy Petition (all forms and …" at bounding box center [280, 122] width 95 height 10
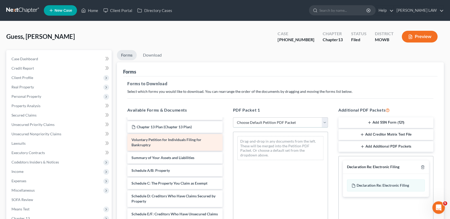
scroll to position [42, 0]
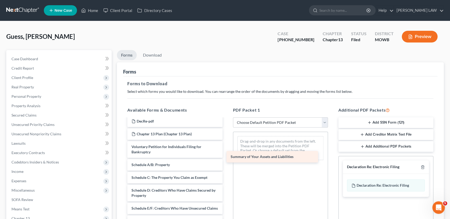
drag, startPoint x: 164, startPoint y: 164, endPoint x: 265, endPoint y: 154, distance: 101.7
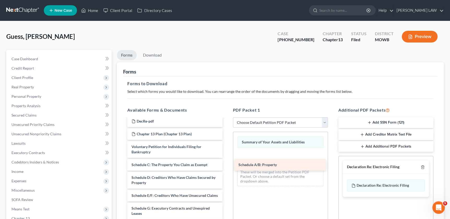
drag, startPoint x: 167, startPoint y: 166, endPoint x: 274, endPoint y: 165, distance: 106.8
click at [227, 166] on div "Schedule A/B: Property Verification by Debtors (10/01/2025) CCC-pdf No Emp Pay-…" at bounding box center [174, 220] width 103 height 286
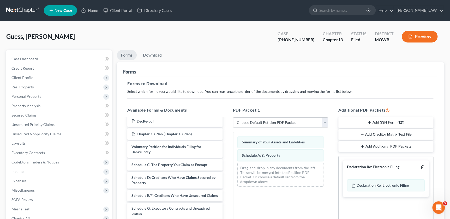
click at [423, 167] on icon "button" at bounding box center [423, 167] width 4 height 4
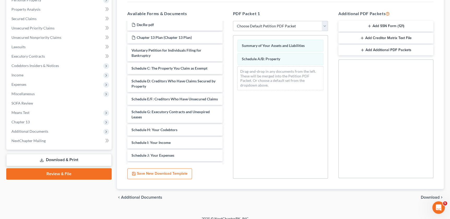
drag, startPoint x: 428, startPoint y: 197, endPoint x: 423, endPoint y: 198, distance: 5.2
click at [428, 197] on span "Download" at bounding box center [430, 198] width 19 height 4
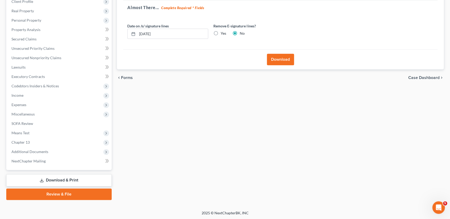
click at [274, 61] on button "Download" at bounding box center [280, 59] width 27 height 11
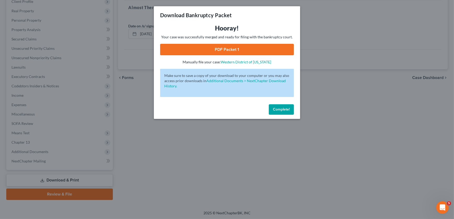
click at [218, 47] on link "PDF Packet 1" at bounding box center [227, 49] width 134 height 11
click at [282, 113] on button "Complete!" at bounding box center [281, 109] width 25 height 10
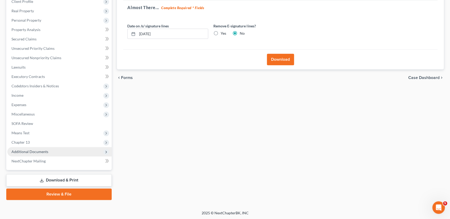
click at [37, 150] on span "Additional Documents" at bounding box center [29, 152] width 37 height 4
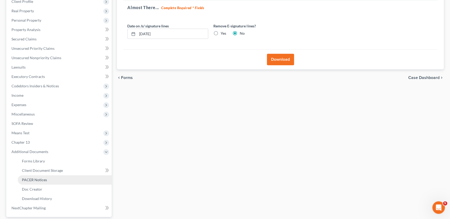
drag, startPoint x: 34, startPoint y: 179, endPoint x: 52, endPoint y: 180, distance: 18.1
click at [34, 179] on span "PACER Notices" at bounding box center [34, 180] width 25 height 4
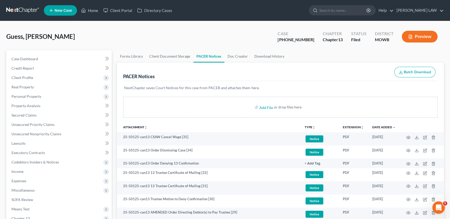
click at [314, 128] on icon "unfold_more" at bounding box center [313, 127] width 3 height 3
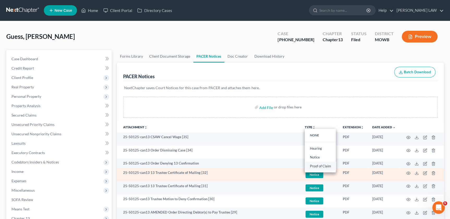
drag, startPoint x: 316, startPoint y: 166, endPoint x: 314, endPoint y: 169, distance: 4.2
click at [316, 165] on link "Proof of Claim" at bounding box center [320, 166] width 31 height 9
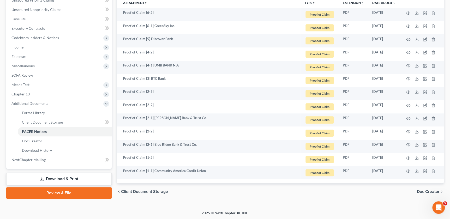
scroll to position [125, 0]
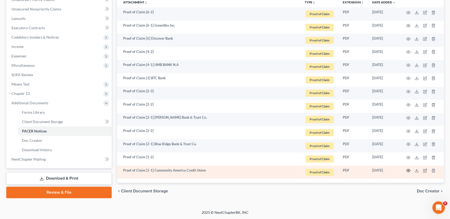
click at [407, 170] on icon "button" at bounding box center [408, 171] width 4 height 4
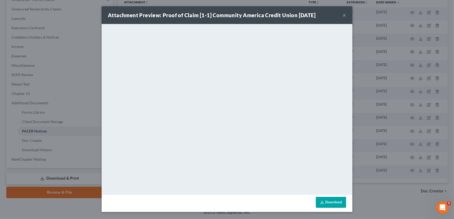
drag, startPoint x: 345, startPoint y: 15, endPoint x: 332, endPoint y: 26, distance: 17.1
click at [345, 15] on button "×" at bounding box center [344, 15] width 4 height 6
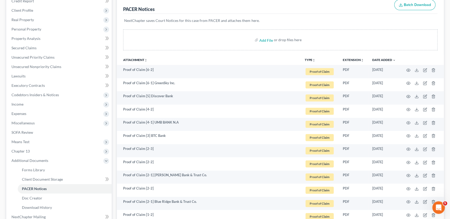
scroll to position [0, 0]
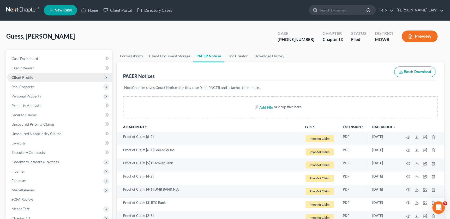
click at [26, 79] on span "Client Profile" at bounding box center [59, 77] width 104 height 9
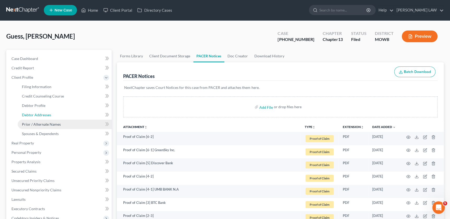
drag, startPoint x: 32, startPoint y: 113, endPoint x: 27, endPoint y: 120, distance: 8.8
click at [32, 113] on span "Debtor Addresses" at bounding box center [36, 115] width 29 height 4
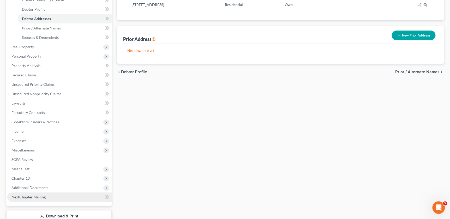
scroll to position [113, 0]
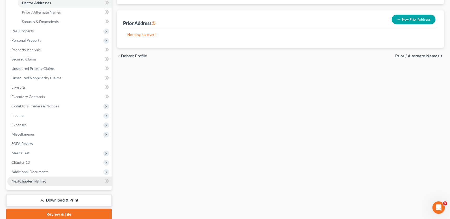
drag, startPoint x: 42, startPoint y: 171, endPoint x: 44, endPoint y: 177, distance: 6.4
click at [42, 171] on span "Additional Documents" at bounding box center [29, 172] width 37 height 4
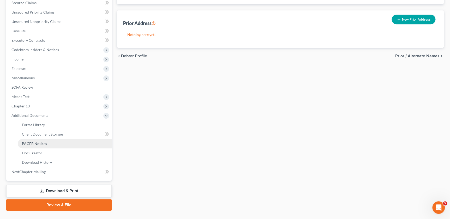
click at [42, 144] on span "PACER Notices" at bounding box center [34, 143] width 25 height 4
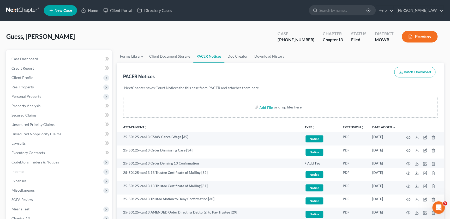
click at [313, 127] on icon "unfold_more" at bounding box center [313, 127] width 3 height 3
click at [315, 164] on link "Proof of Claim" at bounding box center [320, 166] width 31 height 9
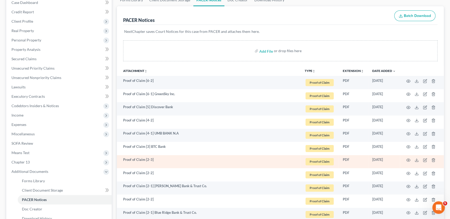
scroll to position [95, 0]
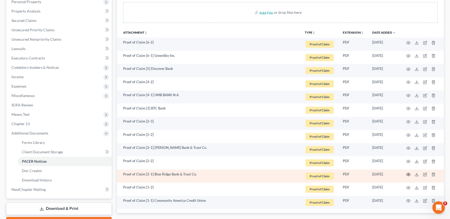
click at [409, 173] on icon "button" at bounding box center [408, 175] width 4 height 4
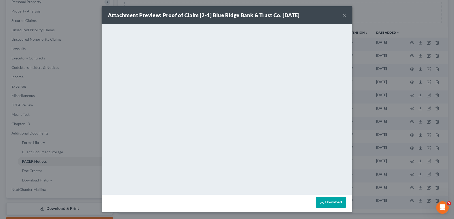
drag, startPoint x: 344, startPoint y: 15, endPoint x: 341, endPoint y: 27, distance: 12.2
click at [344, 15] on button "×" at bounding box center [344, 15] width 4 height 6
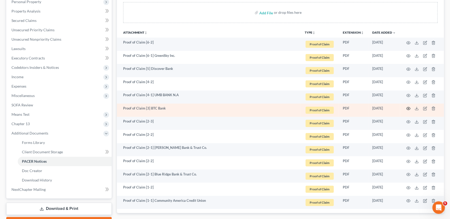
drag, startPoint x: 404, startPoint y: 109, endPoint x: 406, endPoint y: 110, distance: 3.1
click at [404, 109] on td at bounding box center [422, 110] width 44 height 13
click at [407, 108] on icon "button" at bounding box center [408, 109] width 4 height 4
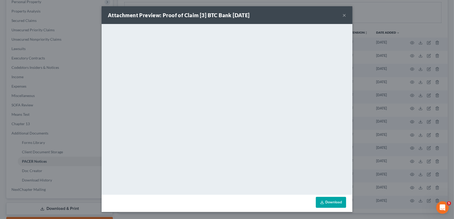
click at [344, 15] on button "×" at bounding box center [344, 15] width 4 height 6
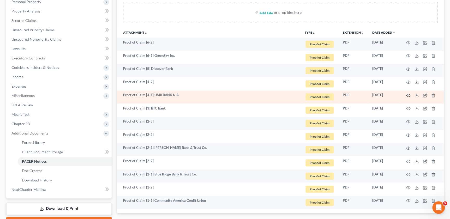
click at [409, 96] on icon "button" at bounding box center [408, 95] width 4 height 4
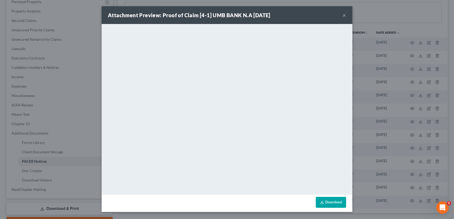
drag, startPoint x: 114, startPoint y: 46, endPoint x: 344, endPoint y: 17, distance: 231.5
click at [344, 16] on button "×" at bounding box center [344, 15] width 4 height 6
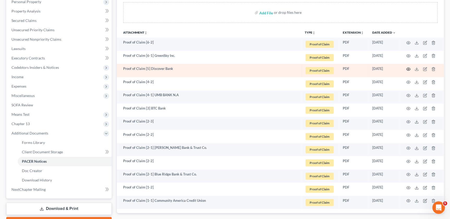
click at [408, 68] on icon "button" at bounding box center [408, 69] width 4 height 4
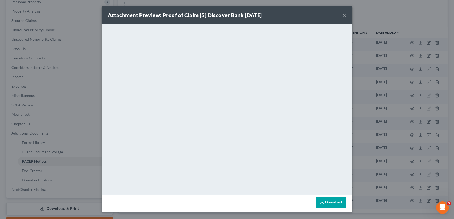
drag, startPoint x: 345, startPoint y: 13, endPoint x: 348, endPoint y: 20, distance: 7.6
click at [345, 13] on button "×" at bounding box center [344, 15] width 4 height 6
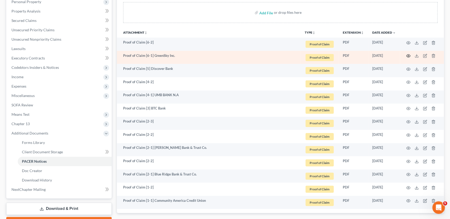
click at [408, 55] on icon "button" at bounding box center [408, 56] width 4 height 4
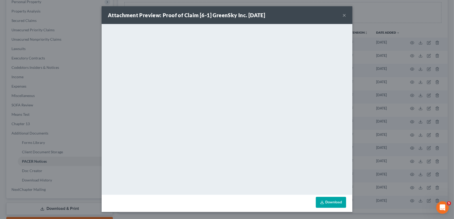
click at [343, 14] on button "×" at bounding box center [344, 15] width 4 height 6
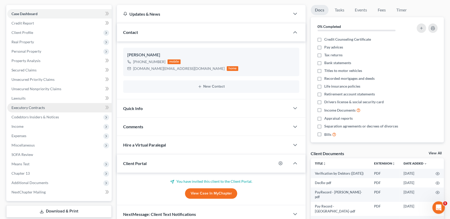
scroll to position [47, 0]
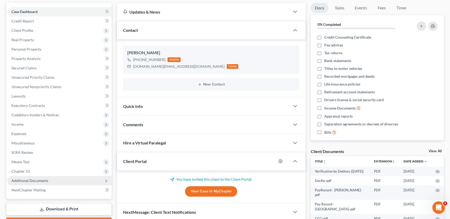
click at [29, 181] on span "Additional Documents" at bounding box center [29, 181] width 37 height 4
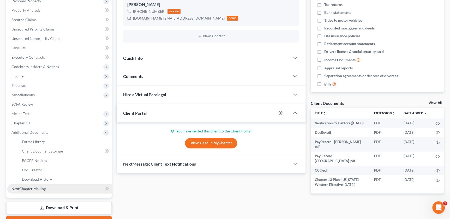
scroll to position [113, 0]
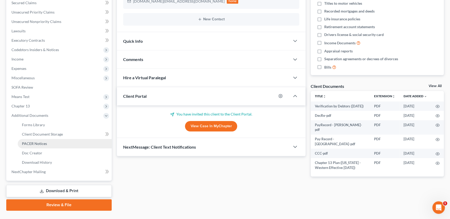
click at [41, 145] on link "PACER Notices" at bounding box center [65, 143] width 94 height 9
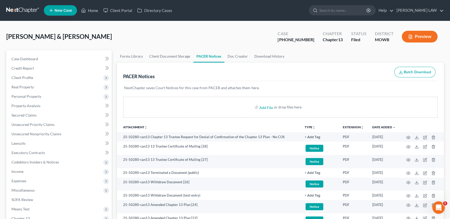
click at [314, 126] on icon "unfold_more" at bounding box center [313, 127] width 3 height 3
click at [314, 164] on link "Proof of Claim" at bounding box center [320, 166] width 31 height 9
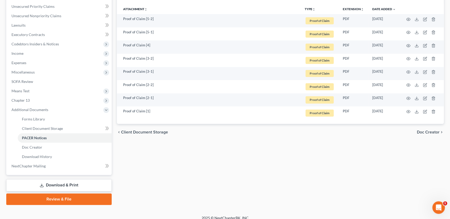
scroll to position [119, 0]
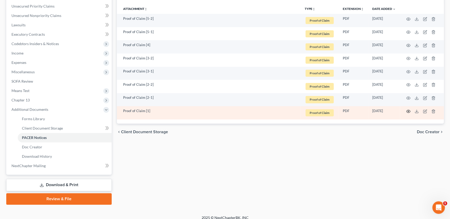
click at [409, 111] on circle "button" at bounding box center [408, 111] width 1 height 1
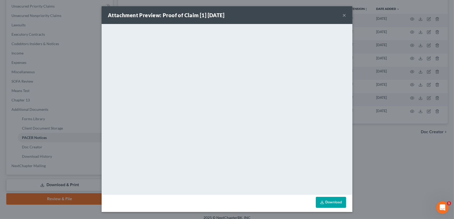
click at [344, 14] on button "×" at bounding box center [344, 15] width 4 height 6
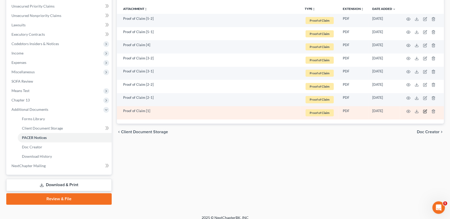
click at [426, 112] on icon "button" at bounding box center [424, 111] width 3 height 3
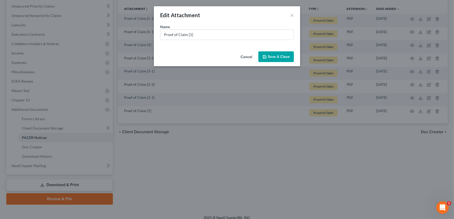
click at [218, 40] on div "Name * Proof of Claim [1]" at bounding box center [227, 36] width 146 height 25
click at [218, 38] on input "Proof of Claim [1]" at bounding box center [226, 35] width 133 height 10
type input "Proof of Claim [1] LVNV Funding"
click at [275, 57] on span "Save & Close" at bounding box center [279, 57] width 22 height 4
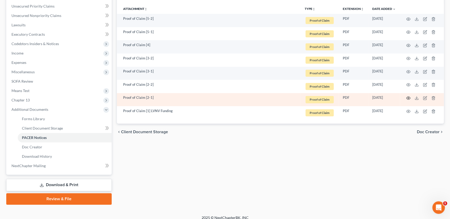
click at [408, 98] on icon "button" at bounding box center [408, 98] width 4 height 4
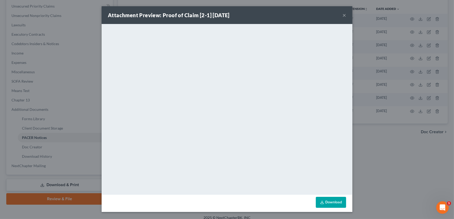
click at [342, 13] on button "×" at bounding box center [344, 15] width 4 height 6
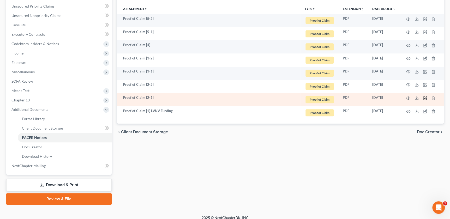
click at [426, 98] on icon "button" at bounding box center [425, 98] width 4 height 4
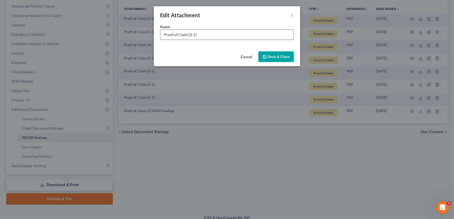
click at [229, 39] on input "Proof of Claim [2-1]" at bounding box center [226, 35] width 133 height 10
type input "Proof of Claim [2-1] Americas Car Mart Inc"
click at [269, 61] on button "Save & Close" at bounding box center [276, 56] width 36 height 11
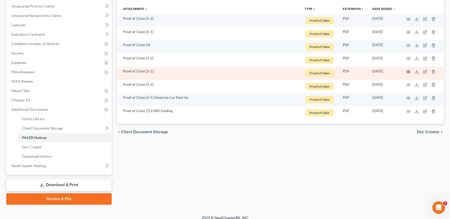
click at [408, 72] on icon "button" at bounding box center [408, 72] width 4 height 4
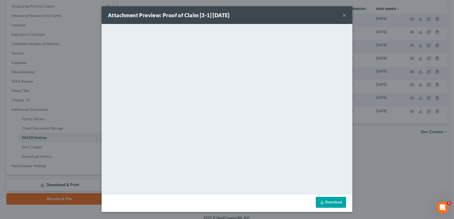
click at [343, 17] on button "×" at bounding box center [344, 15] width 4 height 6
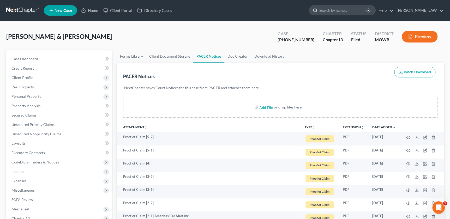
click at [344, 10] on input "search" at bounding box center [344, 10] width 48 height 10
type input "kennedy"
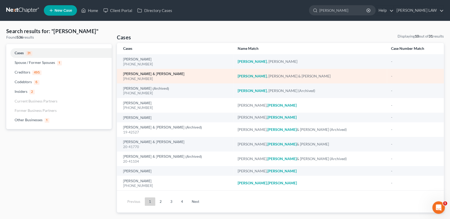
click at [168, 73] on link "[PERSON_NAME] & [PERSON_NAME]" at bounding box center [153, 74] width 61 height 4
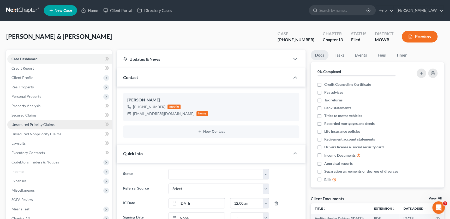
scroll to position [97, 0]
click at [39, 116] on link "Secured Claims" at bounding box center [59, 115] width 104 height 9
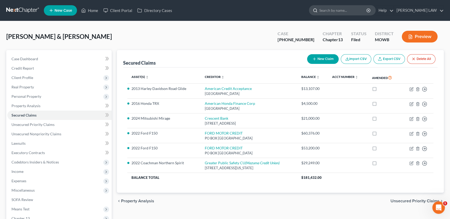
click at [343, 14] on input "search" at bounding box center [344, 10] width 48 height 10
type input "ferguson"
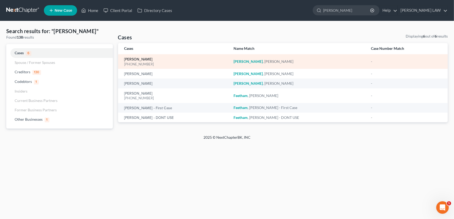
click at [132, 60] on link "[PERSON_NAME]" at bounding box center [138, 60] width 28 height 4
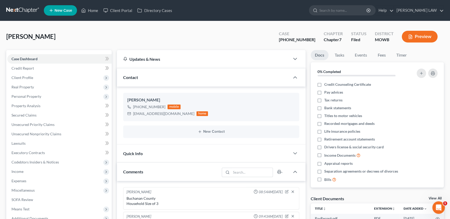
click at [413, 37] on button "Preview" at bounding box center [420, 37] width 36 height 12
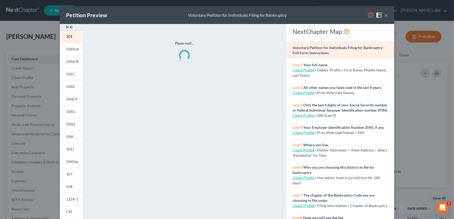
click at [66, 27] on img at bounding box center [69, 27] width 6 height 6
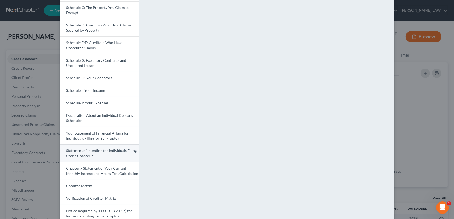
scroll to position [95, 0]
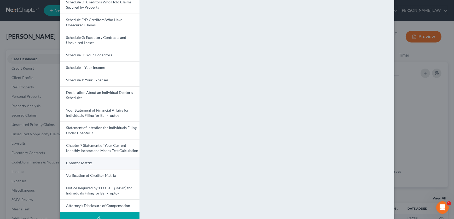
click at [77, 160] on link "Creditor Matrix" at bounding box center [100, 163] width 80 height 13
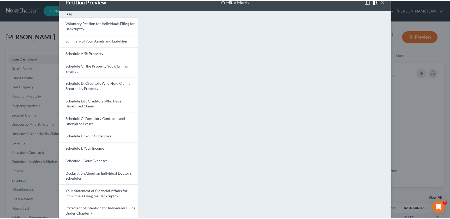
scroll to position [0, 0]
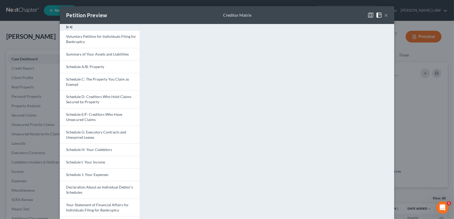
click at [384, 16] on button "×" at bounding box center [386, 15] width 4 height 6
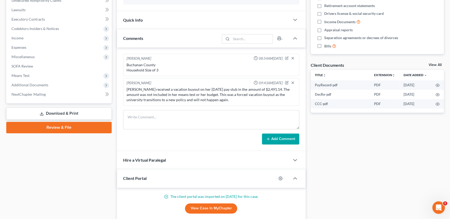
scroll to position [136, 0]
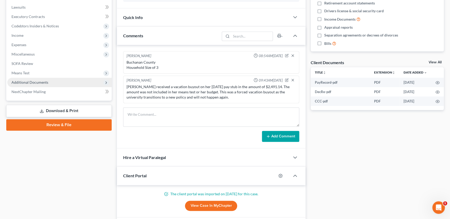
click at [47, 113] on link "Download & Print" at bounding box center [58, 111] width 105 height 12
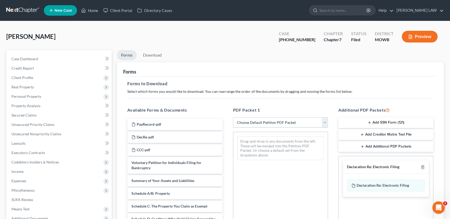
click at [248, 122] on select "Choose Default Petition PDF Packet Complete Bankruptcy Petition (all forms and …" at bounding box center [280, 122] width 95 height 10
select select "4"
click at [233, 117] on select "Choose Default Petition PDF Packet Complete Bankruptcy Petition (all forms and …" at bounding box center [280, 122] width 95 height 10
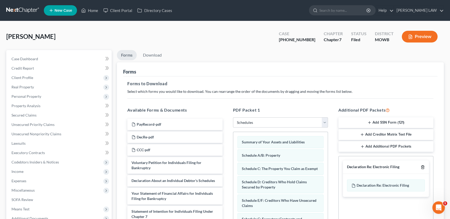
click at [422, 166] on icon "button" at bounding box center [423, 167] width 4 height 4
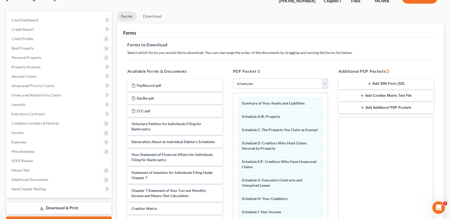
scroll to position [103, 0]
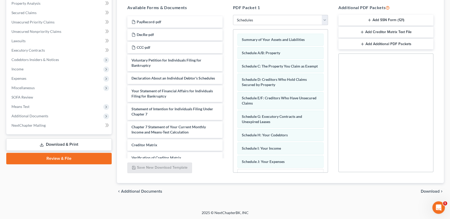
click at [432, 193] on div "chevron_left Additional Documents Download chevron_right" at bounding box center [280, 191] width 327 height 17
click at [430, 191] on span "Download" at bounding box center [430, 192] width 19 height 4
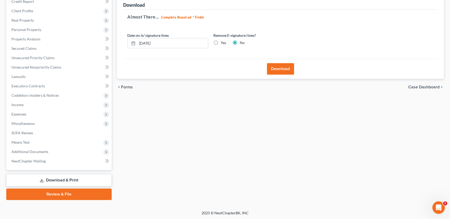
click at [277, 70] on button "Download" at bounding box center [280, 68] width 27 height 11
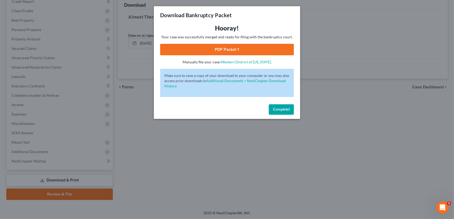
click at [196, 51] on link "PDF Packet 1" at bounding box center [227, 49] width 134 height 11
click at [270, 111] on button "Complete!" at bounding box center [281, 109] width 25 height 10
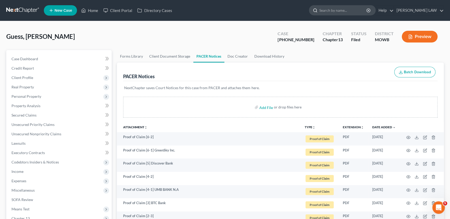
click at [348, 5] on input "search" at bounding box center [344, 10] width 48 height 10
type input "ferguson"
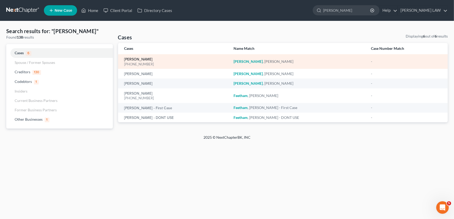
click at [143, 58] on link "[PERSON_NAME]" at bounding box center [138, 60] width 28 height 4
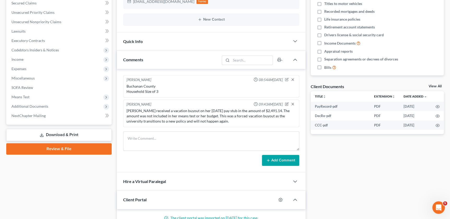
scroll to position [119, 0]
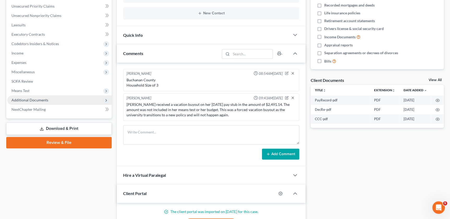
click at [49, 102] on span "Additional Documents" at bounding box center [59, 100] width 104 height 9
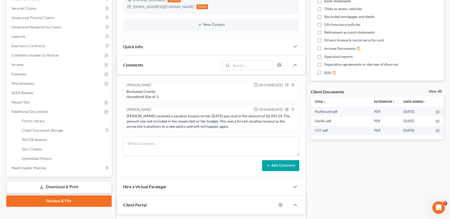
scroll to position [42, 0]
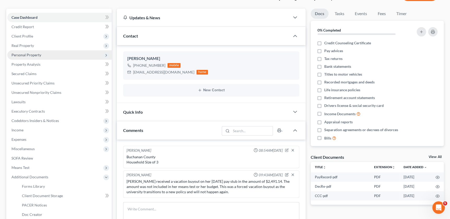
click at [39, 54] on span "Personal Property" at bounding box center [26, 55] width 30 height 4
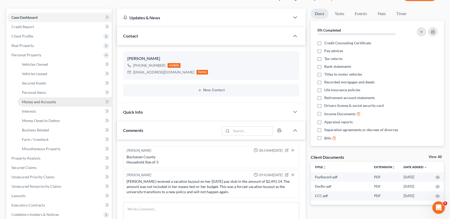
click at [40, 102] on span "Money and Accounts" at bounding box center [39, 102] width 34 height 4
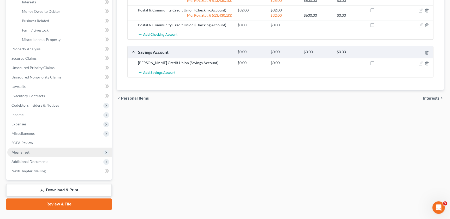
scroll to position [161, 0]
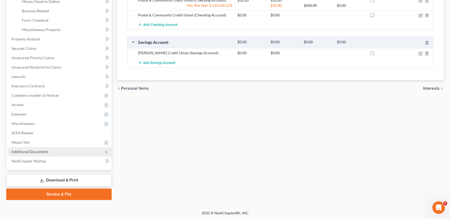
click at [34, 155] on span "Additional Documents" at bounding box center [59, 151] width 104 height 9
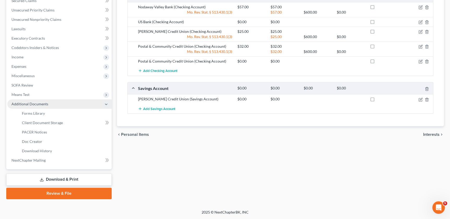
scroll to position [114, 0]
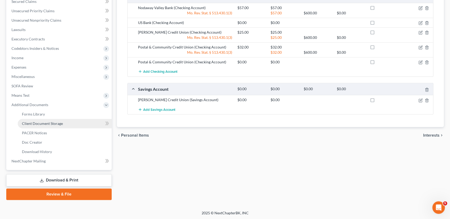
click at [44, 121] on link "Client Document Storage" at bounding box center [65, 123] width 94 height 9
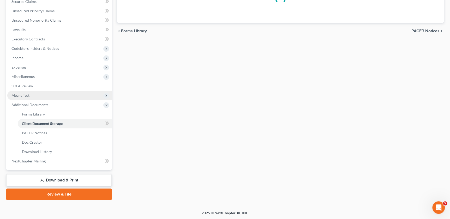
scroll to position [82, 0]
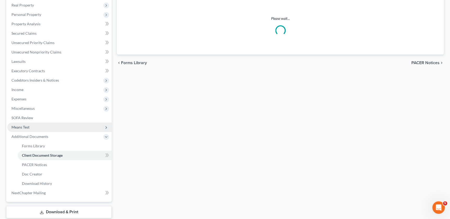
select select "5"
select select "24"
select select "21"
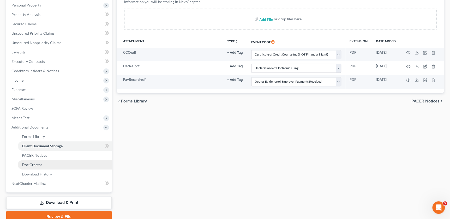
scroll to position [114, 0]
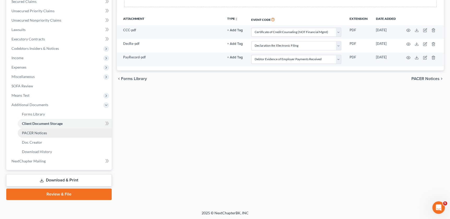
click at [34, 131] on span "PACER Notices" at bounding box center [34, 133] width 25 height 4
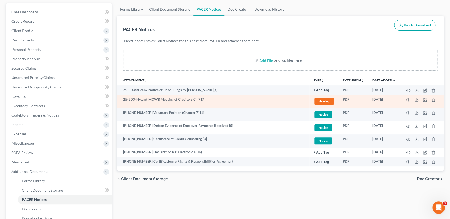
scroll to position [36, 0]
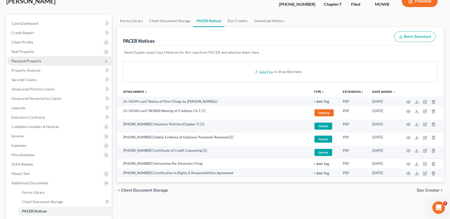
click at [31, 62] on span "Personal Property" at bounding box center [26, 61] width 30 height 4
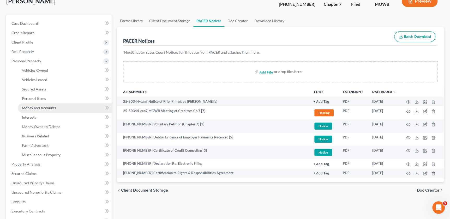
click at [42, 108] on span "Money and Accounts" at bounding box center [39, 108] width 34 height 4
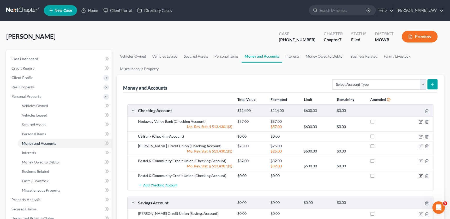
click at [421, 175] on icon "button" at bounding box center [421, 176] width 4 height 4
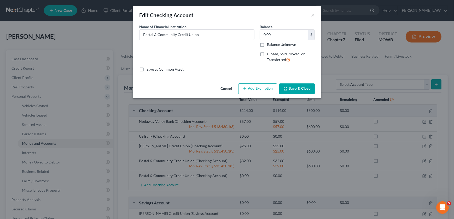
click at [296, 87] on button "Save & Close" at bounding box center [297, 89] width 36 height 11
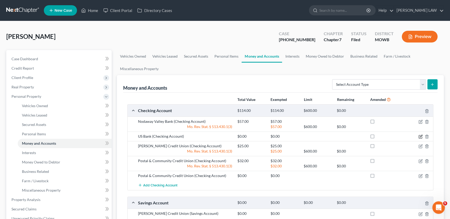
click at [420, 136] on icon "button" at bounding box center [421, 137] width 4 height 4
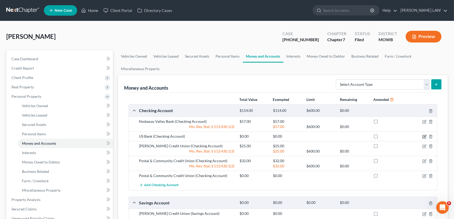
select select "1"
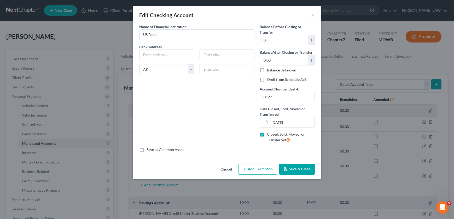
click at [293, 165] on button "Save & Close" at bounding box center [297, 169] width 36 height 11
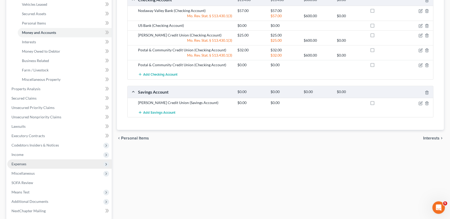
scroll to position [119, 0]
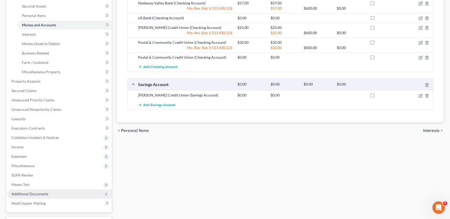
click at [34, 192] on span "Additional Documents" at bounding box center [29, 194] width 37 height 4
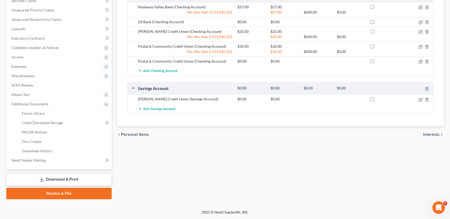
scroll to position [114, 0]
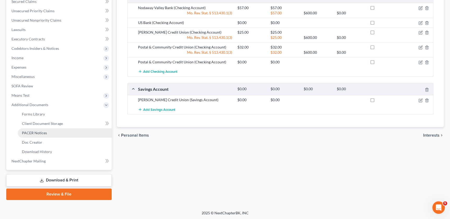
click at [42, 133] on span "PACER Notices" at bounding box center [34, 133] width 25 height 4
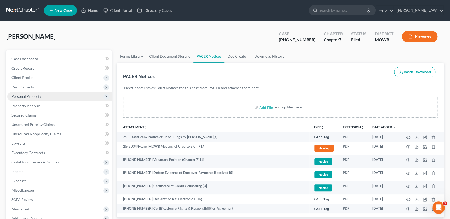
click at [35, 98] on span "Personal Property" at bounding box center [26, 96] width 30 height 4
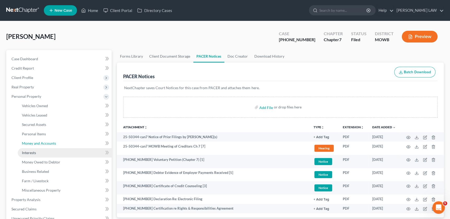
drag, startPoint x: 43, startPoint y: 144, endPoint x: 34, endPoint y: 152, distance: 11.8
click at [43, 144] on span "Money and Accounts" at bounding box center [39, 143] width 34 height 4
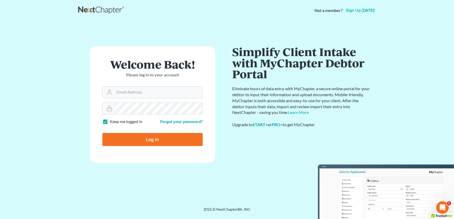
type input "[EMAIL_ADDRESS][DOMAIN_NAME]"
click at [154, 142] on input "Log In" at bounding box center [152, 139] width 100 height 13
type input "Thinking..."
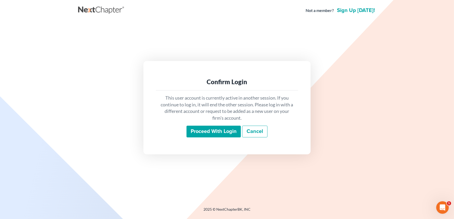
click at [211, 129] on input "Proceed with login" at bounding box center [213, 132] width 54 height 12
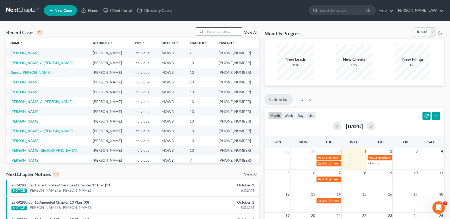
click at [227, 32] on input "search" at bounding box center [223, 32] width 37 height 8
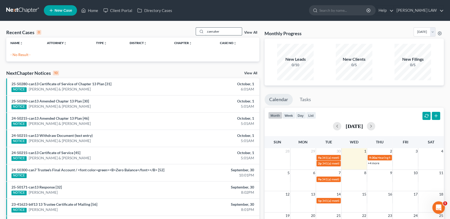
drag, startPoint x: 225, startPoint y: 32, endPoint x: 204, endPoint y: 33, distance: 20.4
click at [205, 33] on input "zaenaker" at bounding box center [223, 32] width 37 height 8
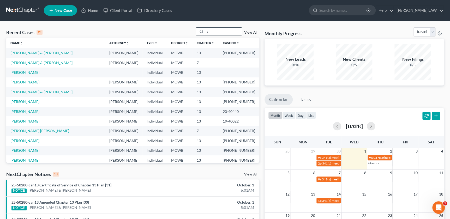
click at [217, 34] on input "z" at bounding box center [223, 32] width 37 height 8
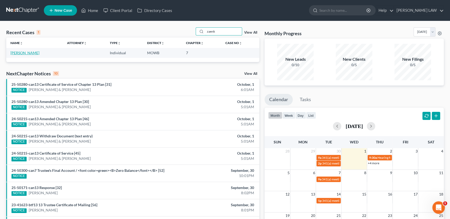
type input "zaenk"
click at [31, 52] on link "[PERSON_NAME]" at bounding box center [24, 53] width 29 height 4
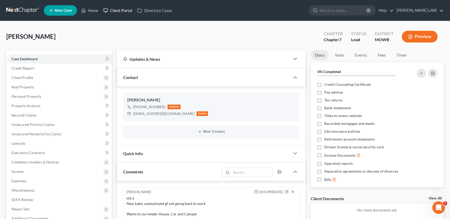
click at [124, 11] on link "Client Portal" at bounding box center [118, 10] width 34 height 9
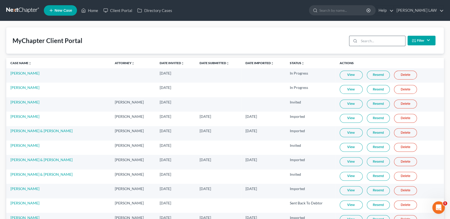
click at [376, 41] on input "search" at bounding box center [382, 41] width 46 height 10
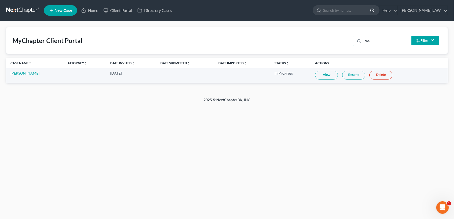
type input "zae"
click at [322, 74] on link "View" at bounding box center [326, 75] width 23 height 9
click at [25, 68] on td "[PERSON_NAME]" at bounding box center [34, 75] width 57 height 14
click at [27, 74] on link "[PERSON_NAME]" at bounding box center [24, 73] width 29 height 4
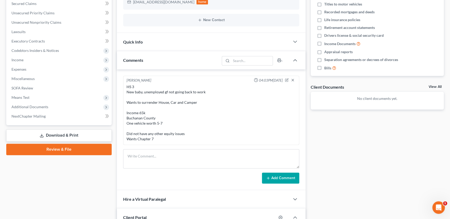
scroll to position [113, 0]
